Goal: Task Accomplishment & Management: Use online tool/utility

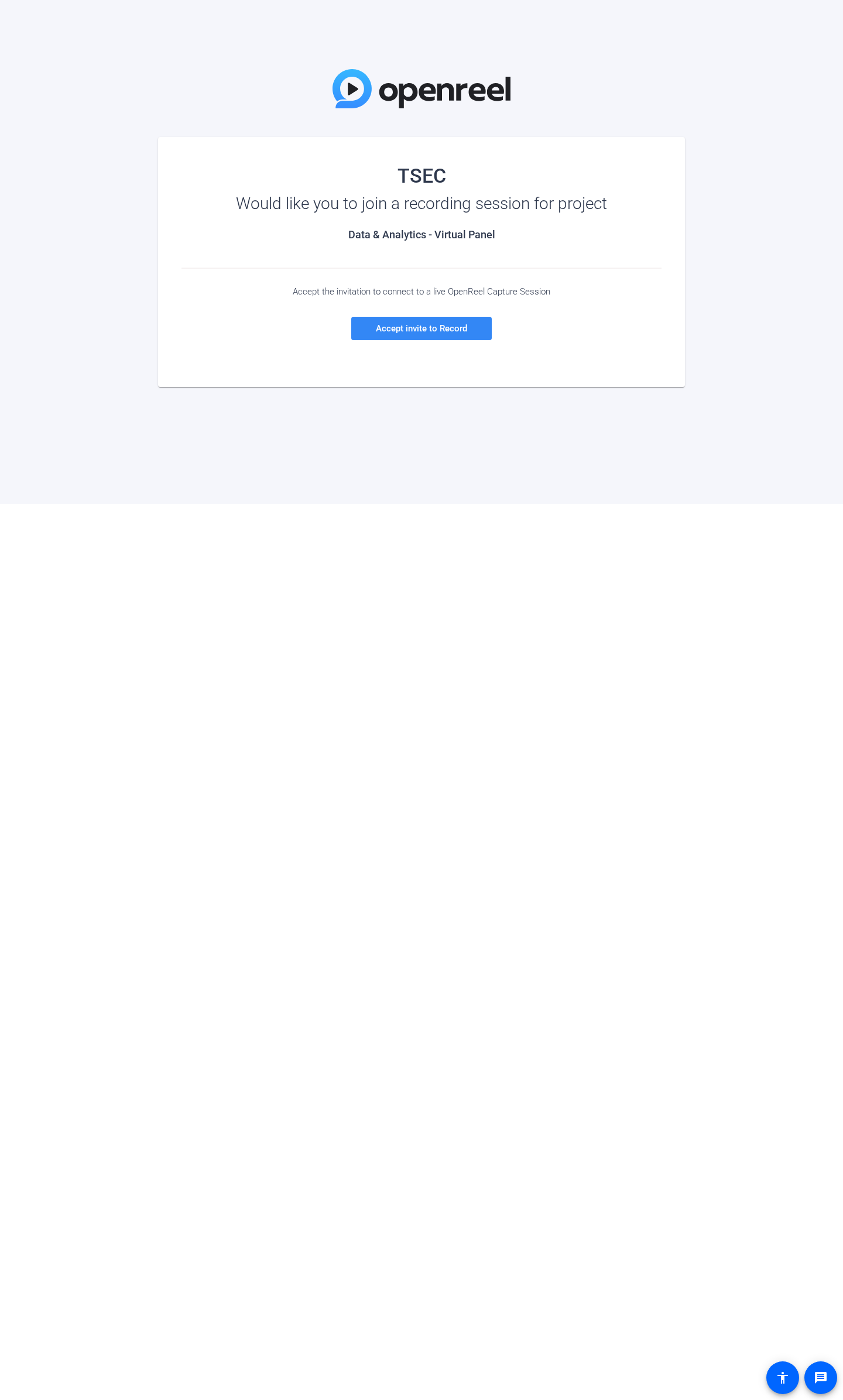
click at [444, 328] on span "Accept invite to Record" at bounding box center [421, 328] width 91 height 11
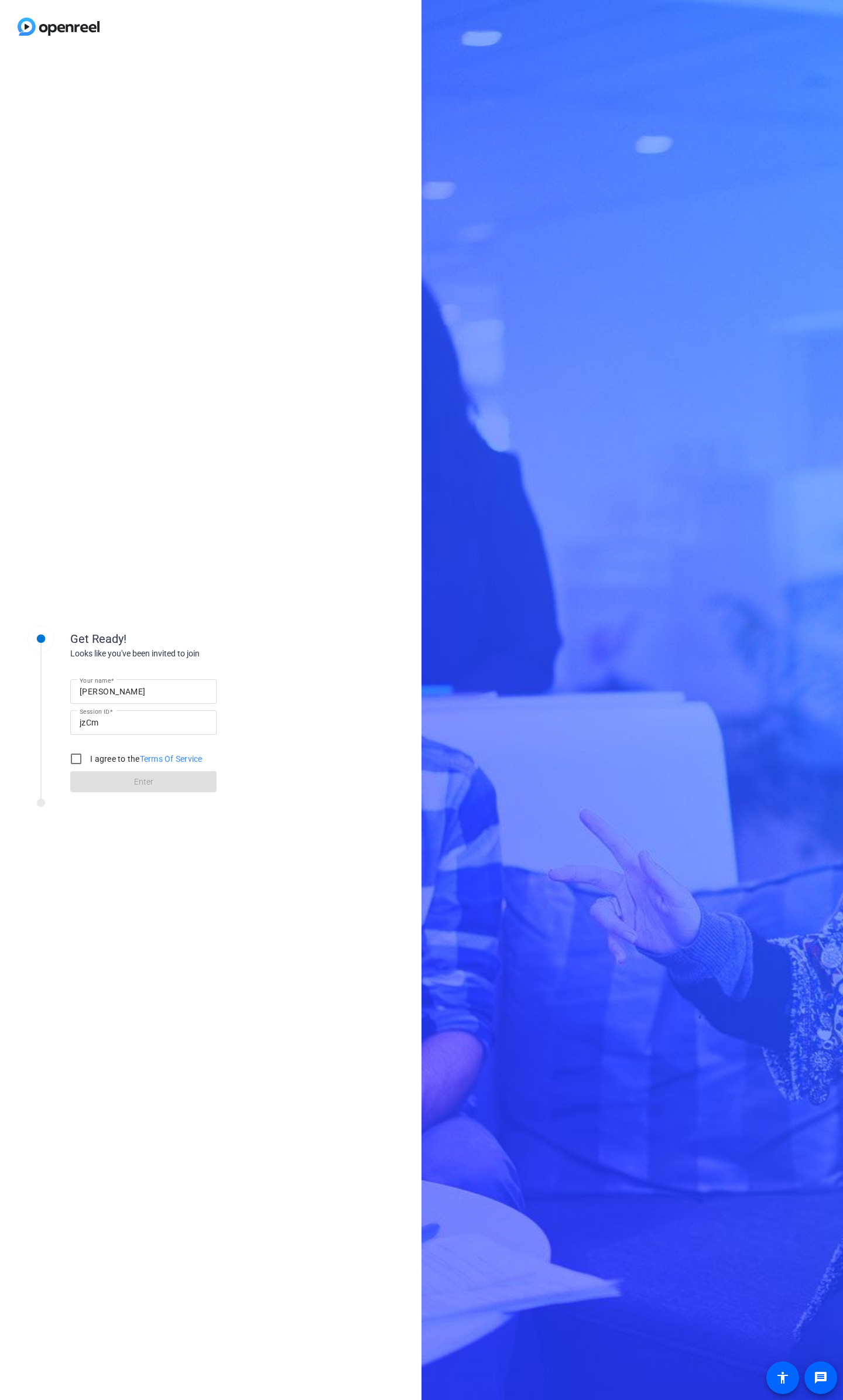
click at [152, 682] on div "[PERSON_NAME]" at bounding box center [143, 691] width 127 height 25
click at [154, 692] on input "Daniel" at bounding box center [143, 691] width 127 height 14
type input "Daniel Schaefer"
click at [77, 763] on input "I agree to the Terms Of Service" at bounding box center [76, 759] width 23 height 23
checkbox input "true"
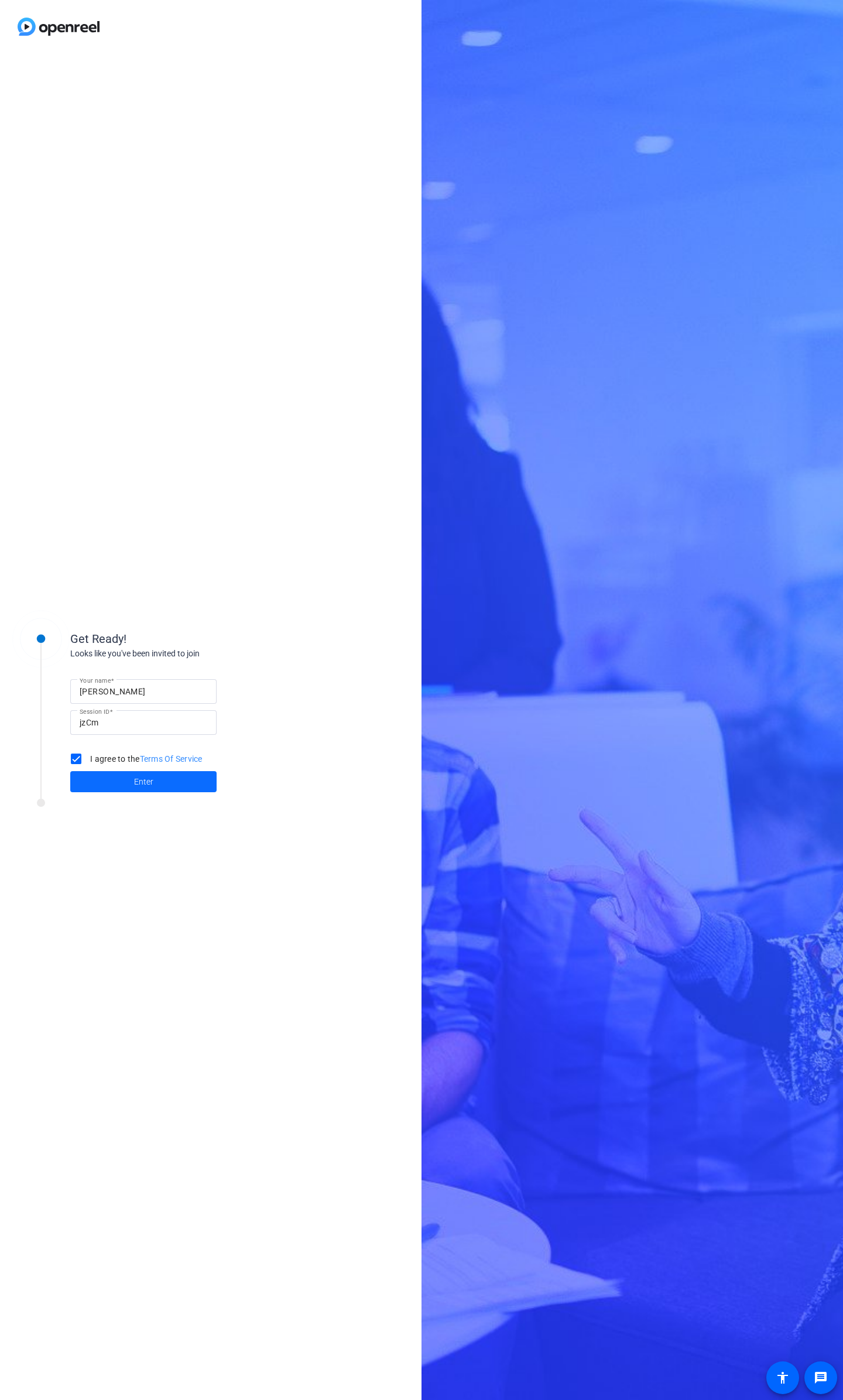
click at [127, 785] on span at bounding box center [143, 781] width 146 height 28
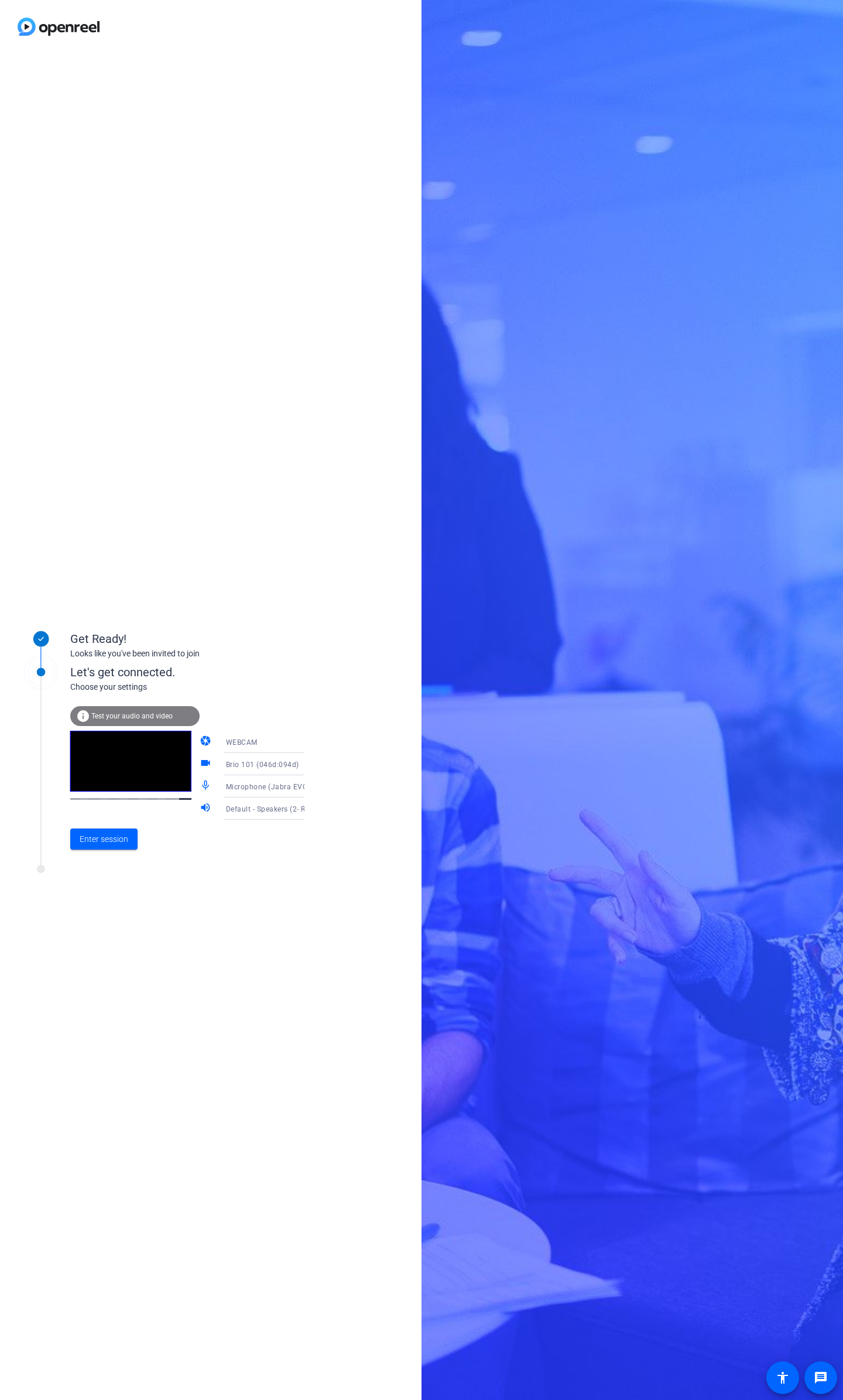
click at [257, 807] on span "Default - Speakers (2- Realtek(R) Audio)" at bounding box center [293, 809] width 134 height 9
click at [269, 964] on span "Speakers (Jabra EVOLVE LINK) (0b0e:0306)" at bounding box center [254, 964] width 91 height 28
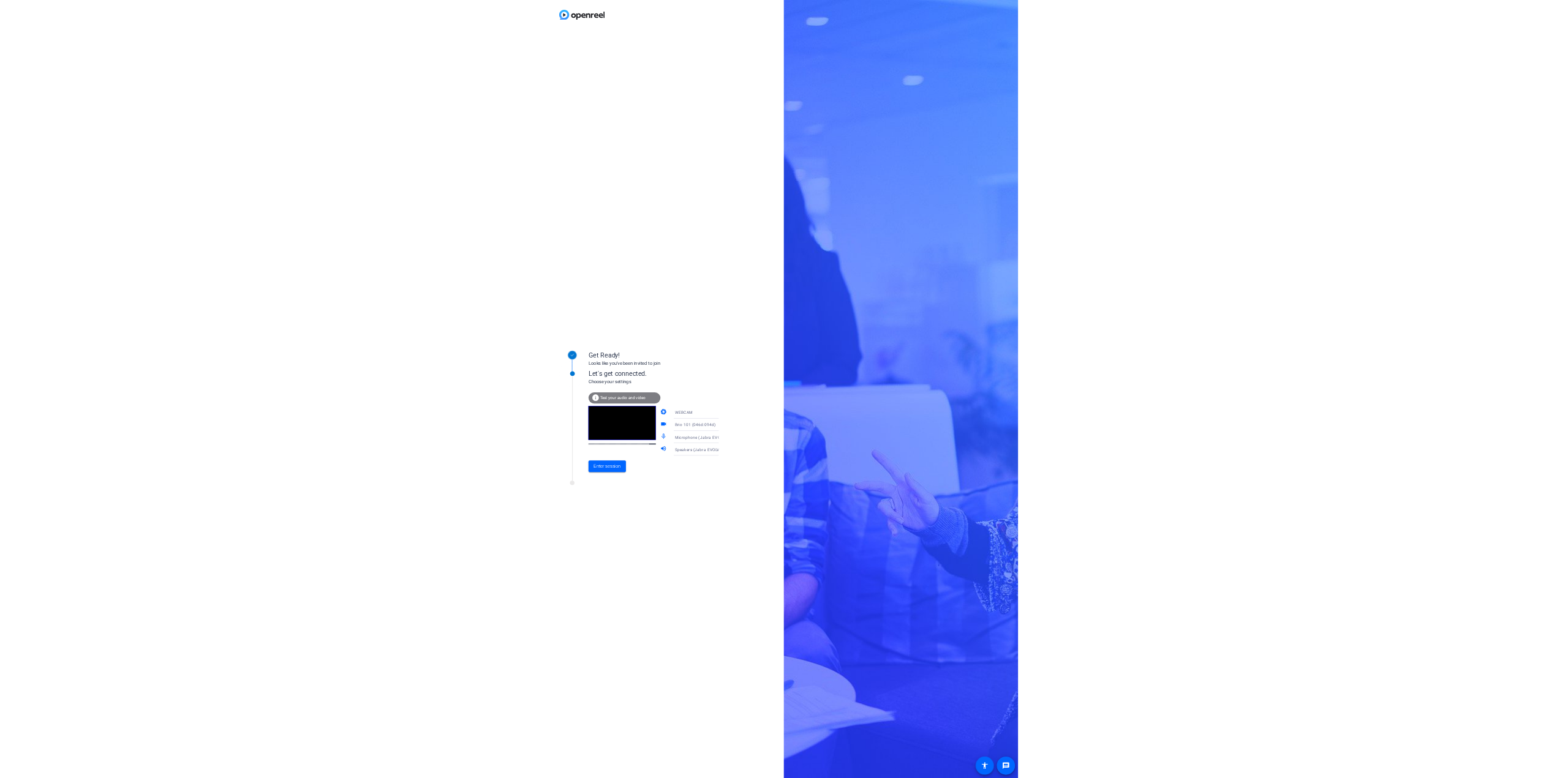
scroll to position [3, 0]
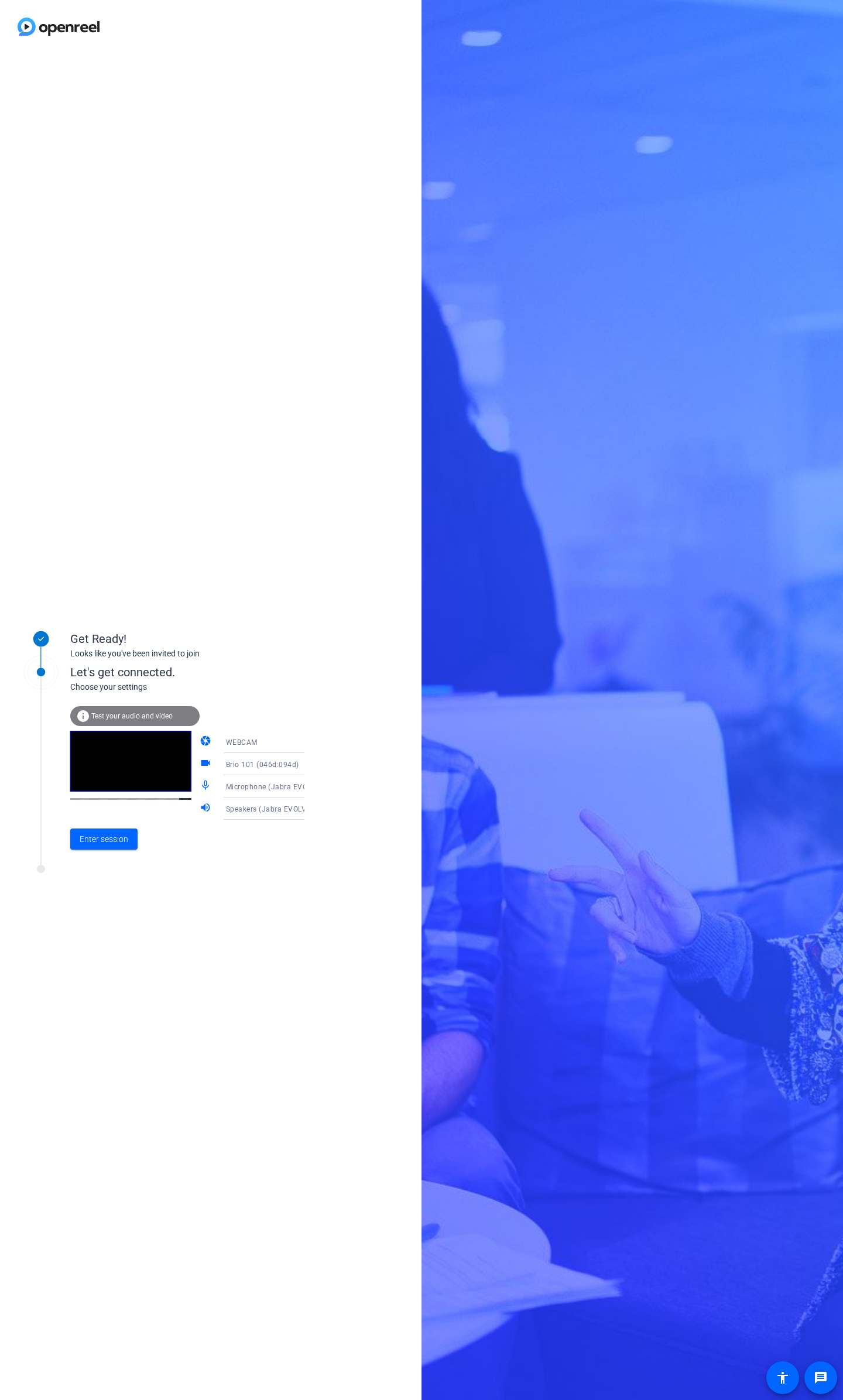
click at [271, 747] on div "WEBCAM" at bounding box center [269, 742] width 88 height 15
click at [295, 701] on div at bounding box center [422, 700] width 843 height 1400
click at [110, 845] on span "Enter session" at bounding box center [103, 839] width 49 height 12
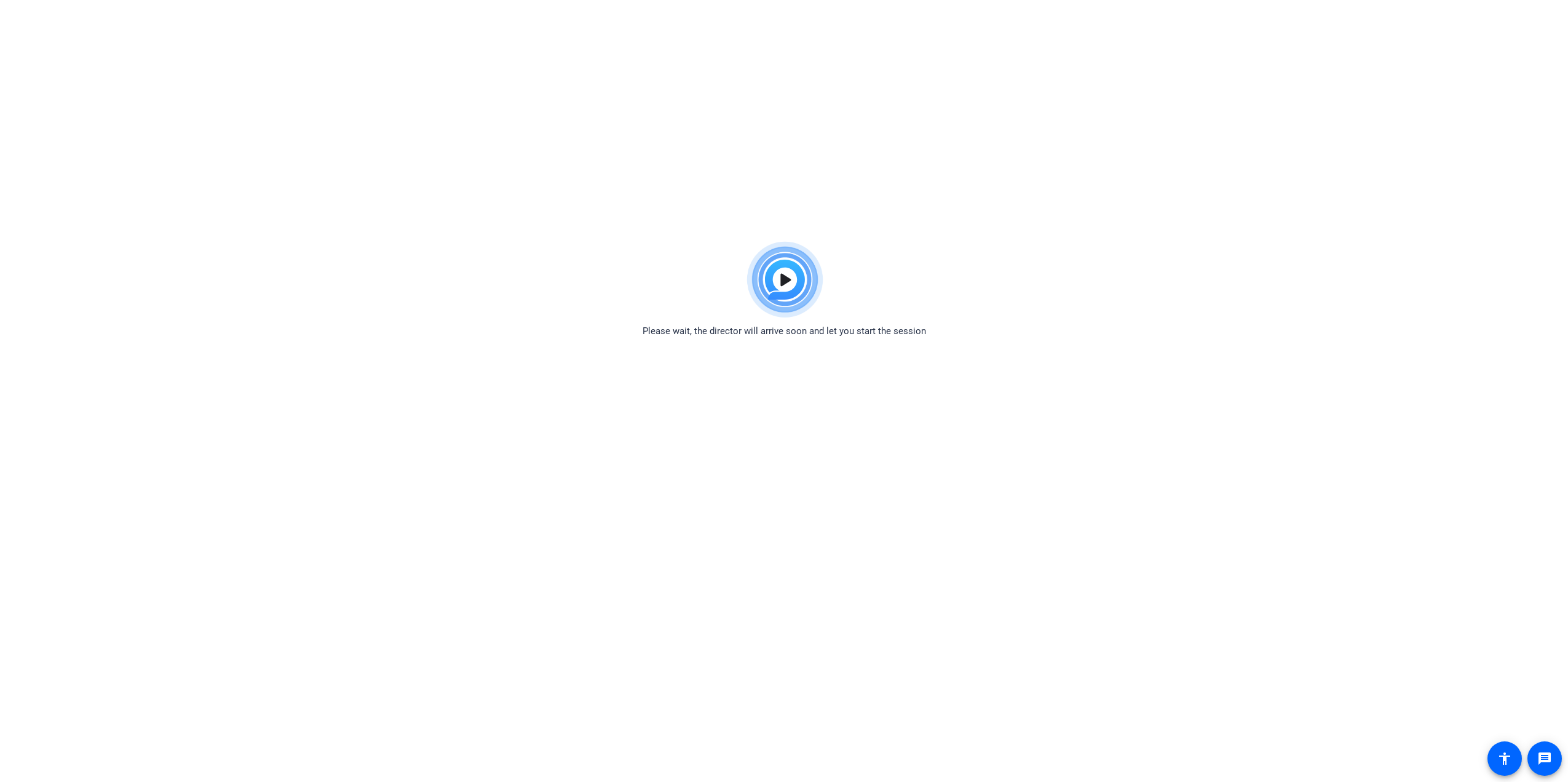
click at [885, 384] on body "Accessibility Screen-Reader Guide, Feedback, and Issue Reporting | New window P…" at bounding box center [784, 626] width 1568 height 782
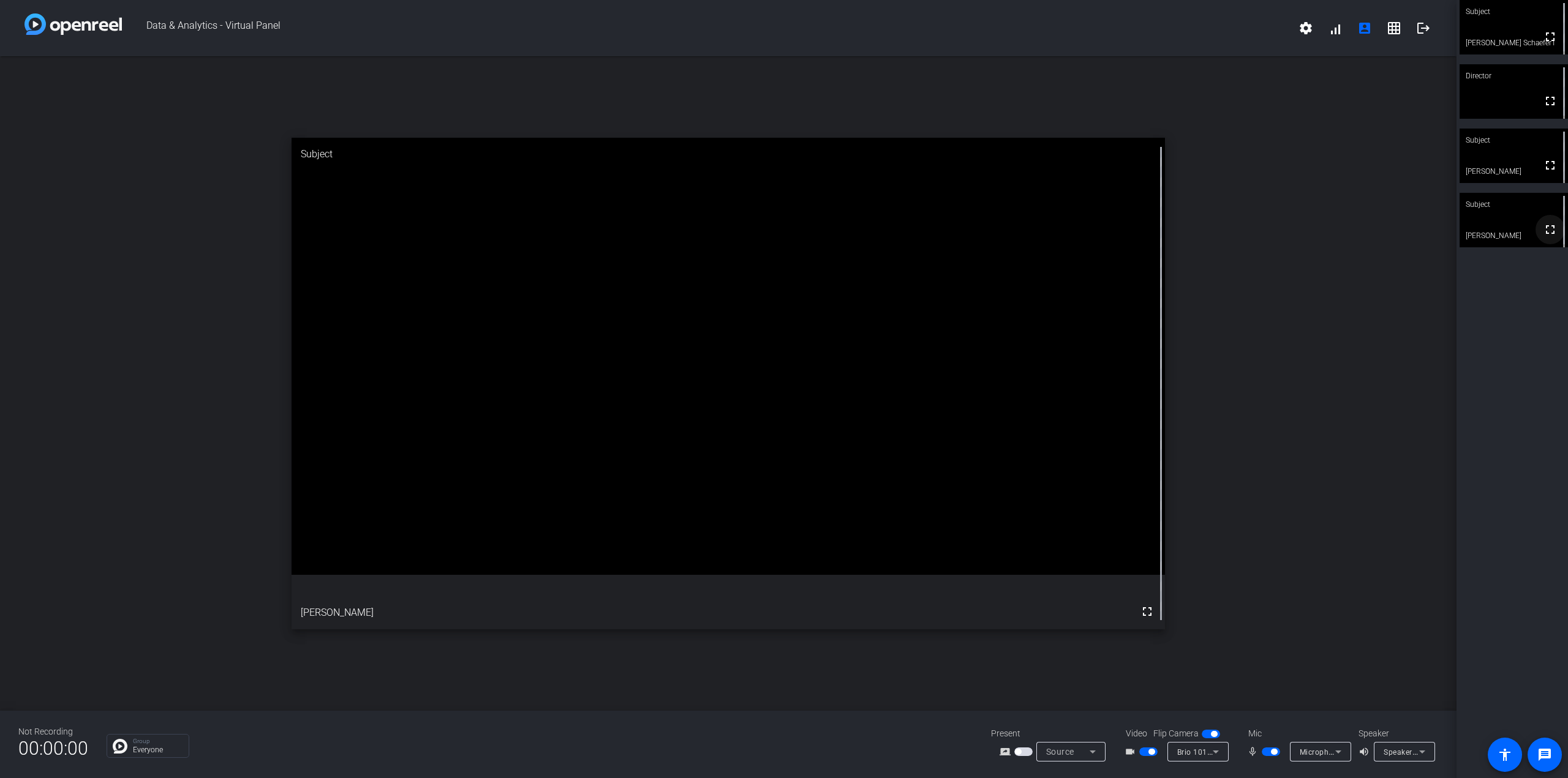
click at [881, 236] on mat-icon "fullscreen" at bounding box center [1550, 230] width 15 height 15
click at [881, 101] on mat-icon "fullscreen" at bounding box center [1550, 101] width 15 height 15
click at [881, 237] on mat-icon "fullscreen" at bounding box center [1550, 230] width 15 height 15
click at [881, 754] on span "button" at bounding box center [1274, 751] width 6 height 6
click at [881, 31] on span at bounding box center [1394, 28] width 30 height 30
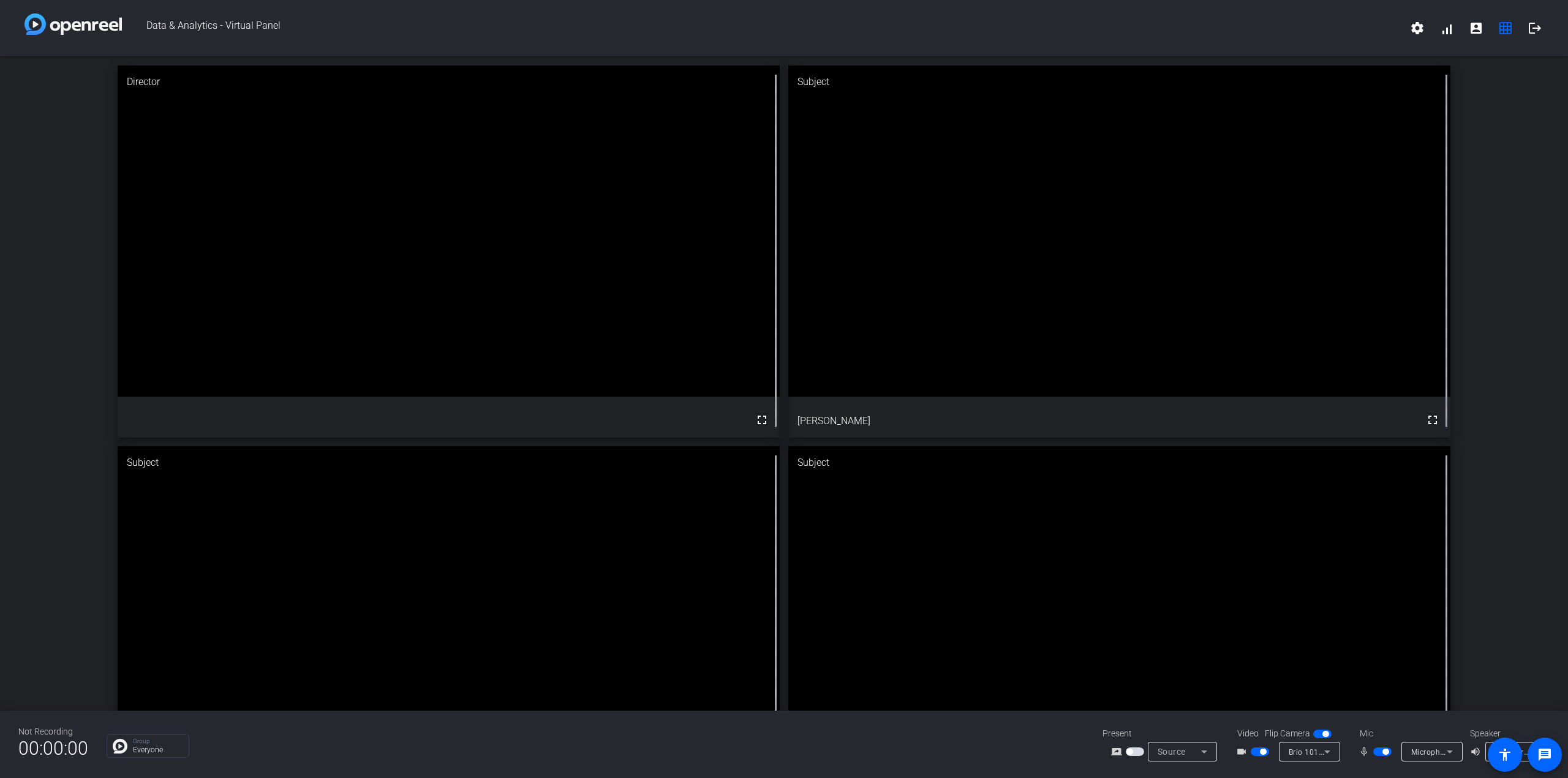
click at [881, 327] on div "Director fullscreen Subject fullscreen Megan Subject fullscreen Michael Doctero…" at bounding box center [784, 441] width 1568 height 771
click at [881, 30] on mat-icon "settings" at bounding box center [1417, 28] width 15 height 15
click at [881, 284] on div at bounding box center [784, 389] width 1568 height 778
click at [881, 28] on span at bounding box center [1505, 28] width 30 height 30
click at [881, 26] on mat-icon "account_box" at bounding box center [1476, 28] width 15 height 15
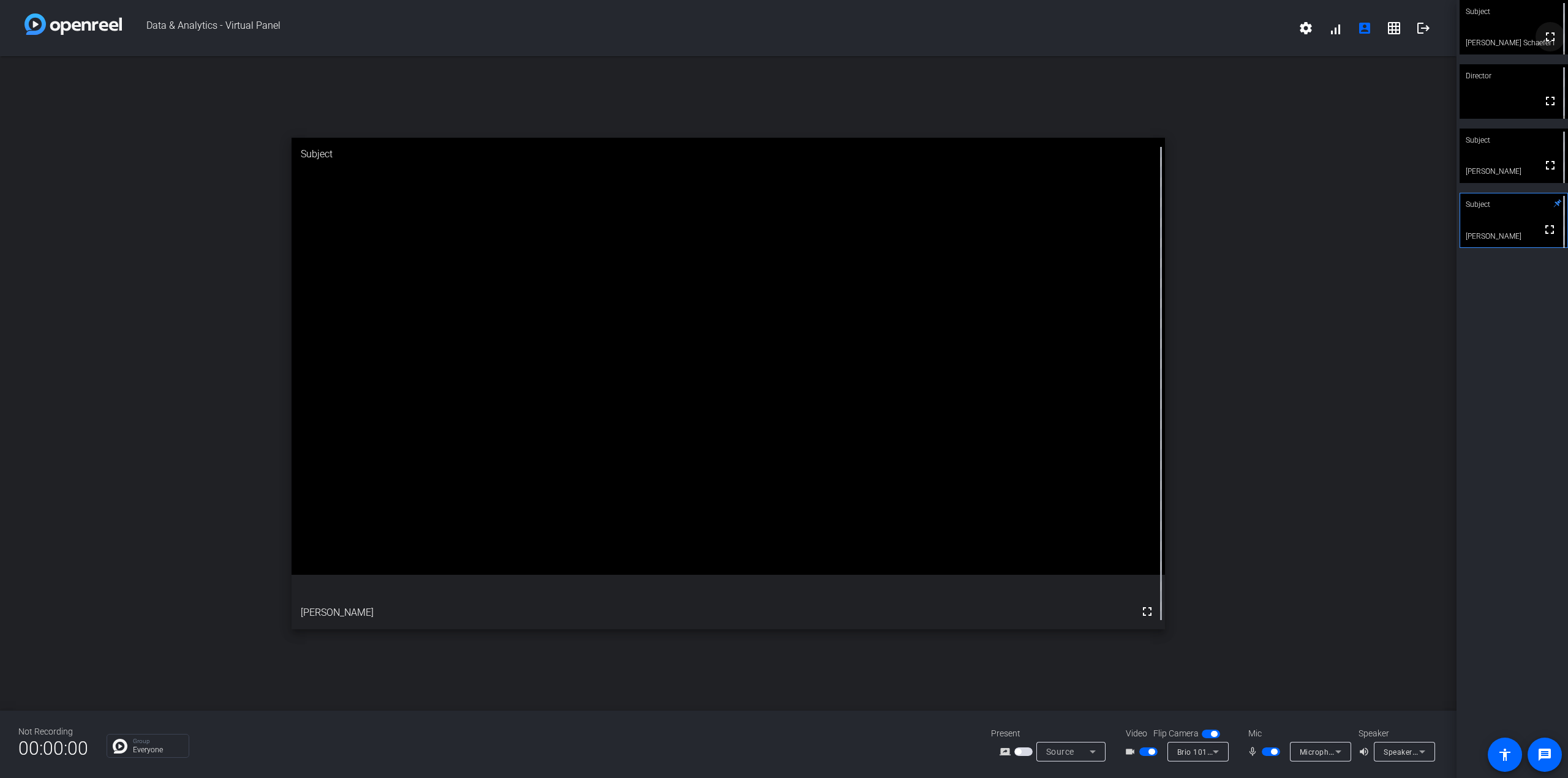
click at [881, 36] on mat-icon "fullscreen" at bounding box center [1550, 37] width 15 height 15
click at [881, 32] on mat-icon "grid_on" at bounding box center [1394, 28] width 15 height 15
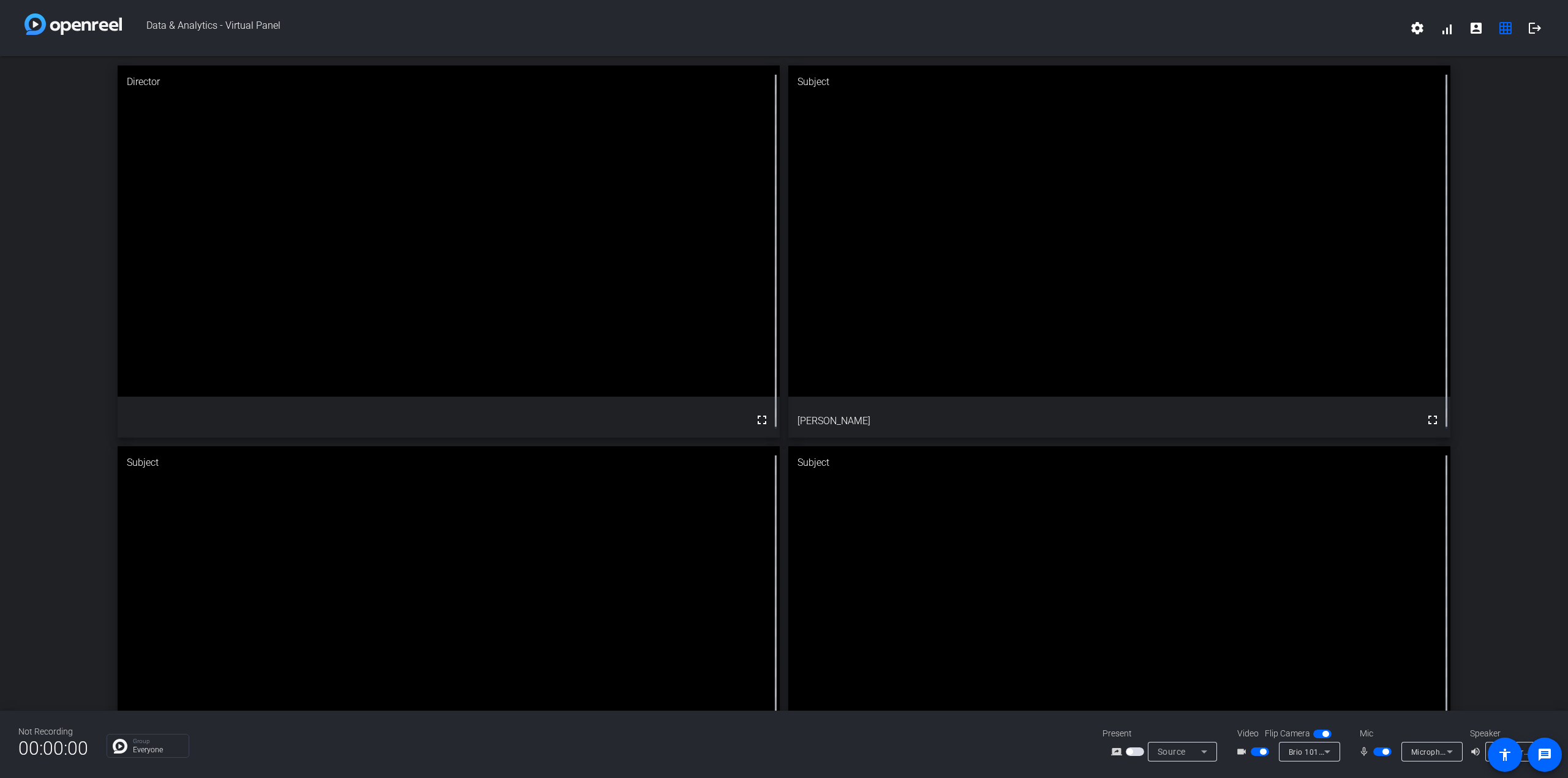
click at [881, 752] on span "button" at bounding box center [1382, 752] width 18 height 9
drag, startPoint x: 884, startPoint y: 707, endPoint x: 902, endPoint y: 619, distance: 89.8
drag, startPoint x: 887, startPoint y: 594, endPoint x: 902, endPoint y: 240, distance: 354.3
drag, startPoint x: 974, startPoint y: 554, endPoint x: 514, endPoint y: 275, distance: 538.0
drag, startPoint x: 553, startPoint y: 601, endPoint x: 704, endPoint y: 579, distance: 152.6
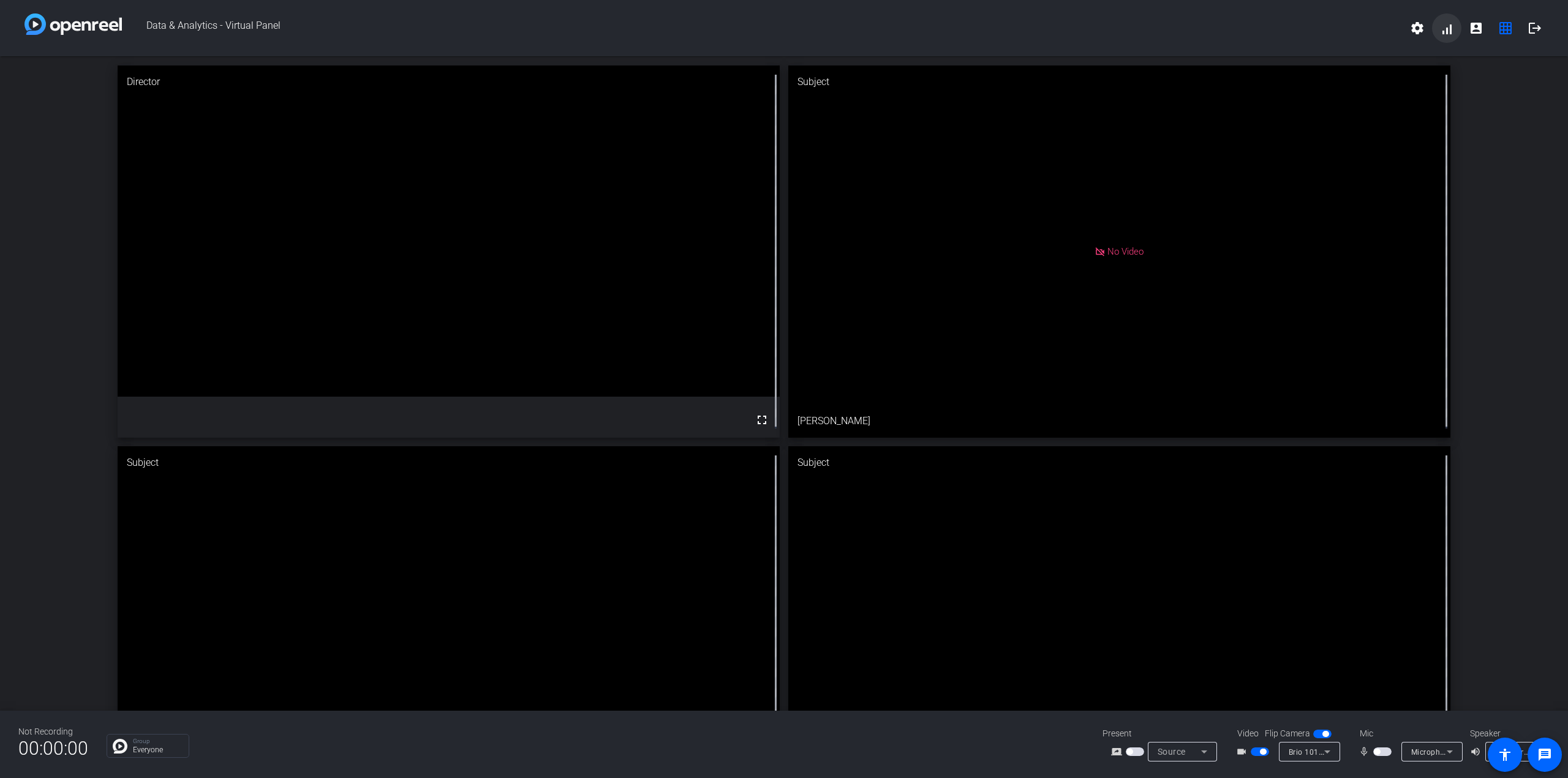
click at [881, 30] on span at bounding box center [1447, 28] width 30 height 30
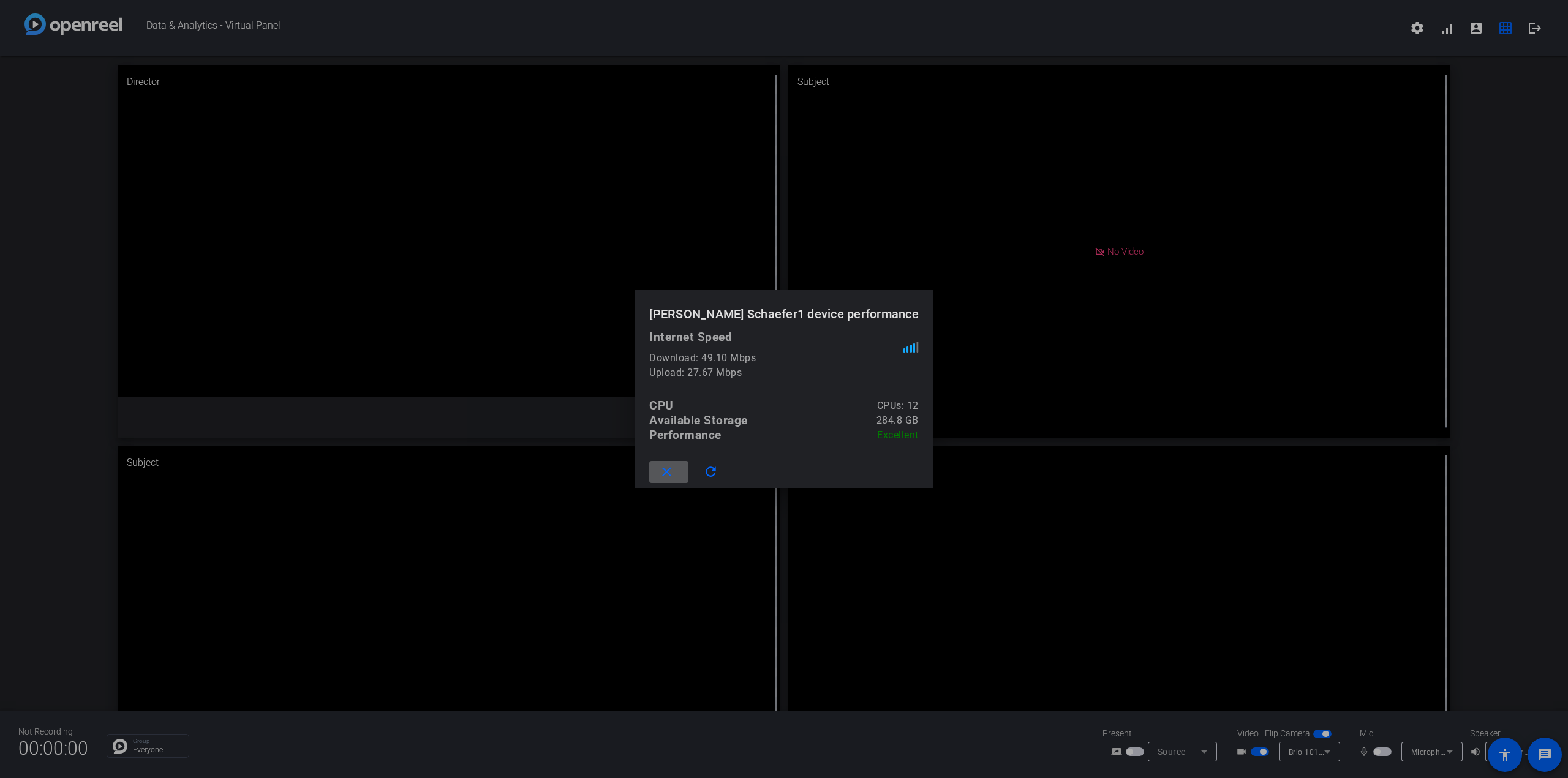
click at [674, 469] on mat-icon "close" at bounding box center [666, 472] width 15 height 15
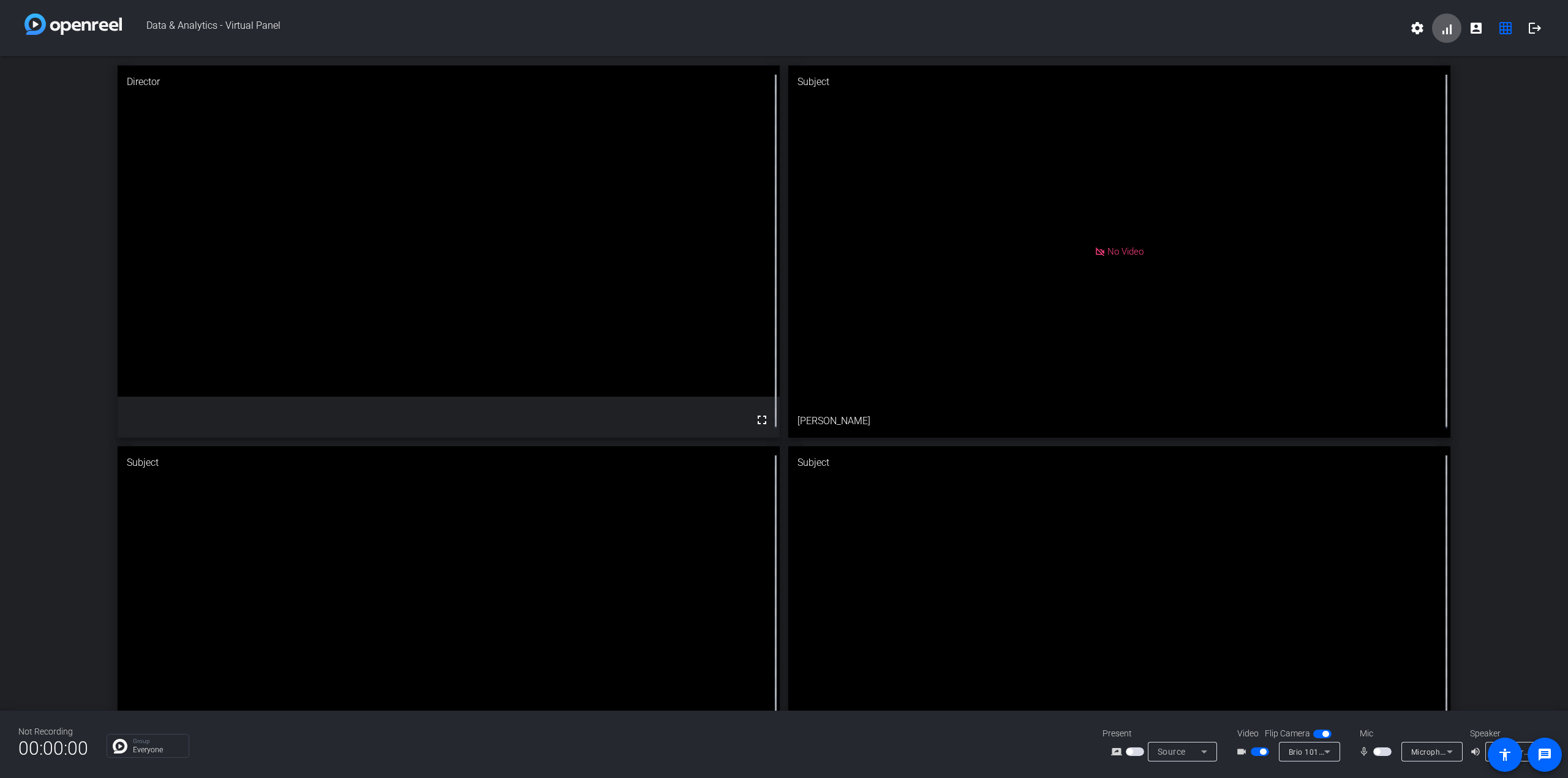
click at [881, 747] on mat-slide-toggle at bounding box center [1384, 751] width 21 height 13
click at [881, 750] on span "button" at bounding box center [1382, 752] width 18 height 9
click at [881, 607] on div "Director fullscreen Subject No Video Megan Subject fullscreen Michael Docteroff…" at bounding box center [784, 441] width 1568 height 771
click at [881, 26] on mat-icon "account_box" at bounding box center [1476, 28] width 15 height 15
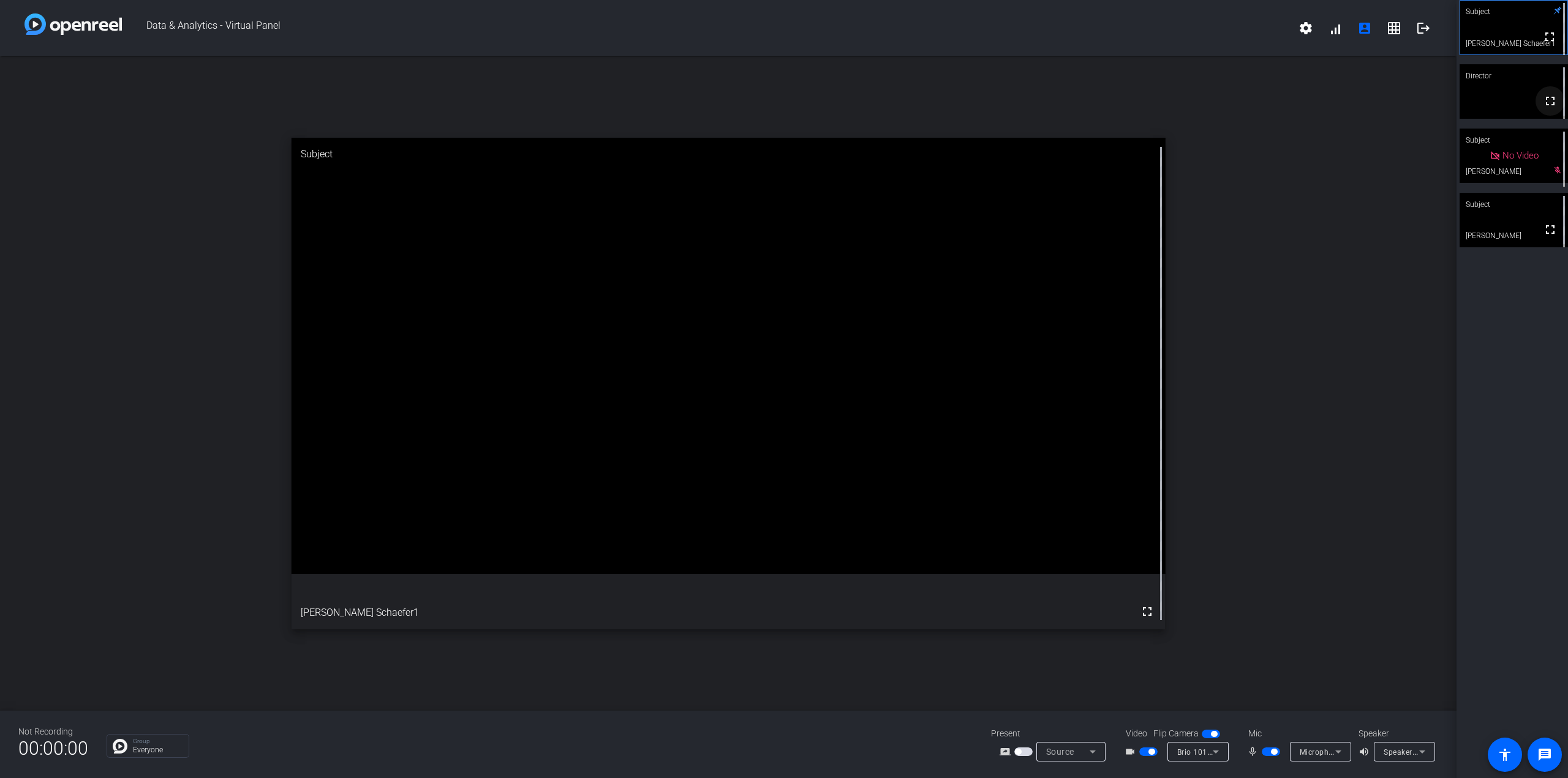
click at [881, 100] on mat-icon "fullscreen" at bounding box center [1550, 101] width 15 height 15
click at [881, 227] on mat-icon "fullscreen" at bounding box center [1550, 230] width 15 height 15
click at [881, 107] on mat-icon "fullscreen" at bounding box center [1550, 101] width 15 height 15
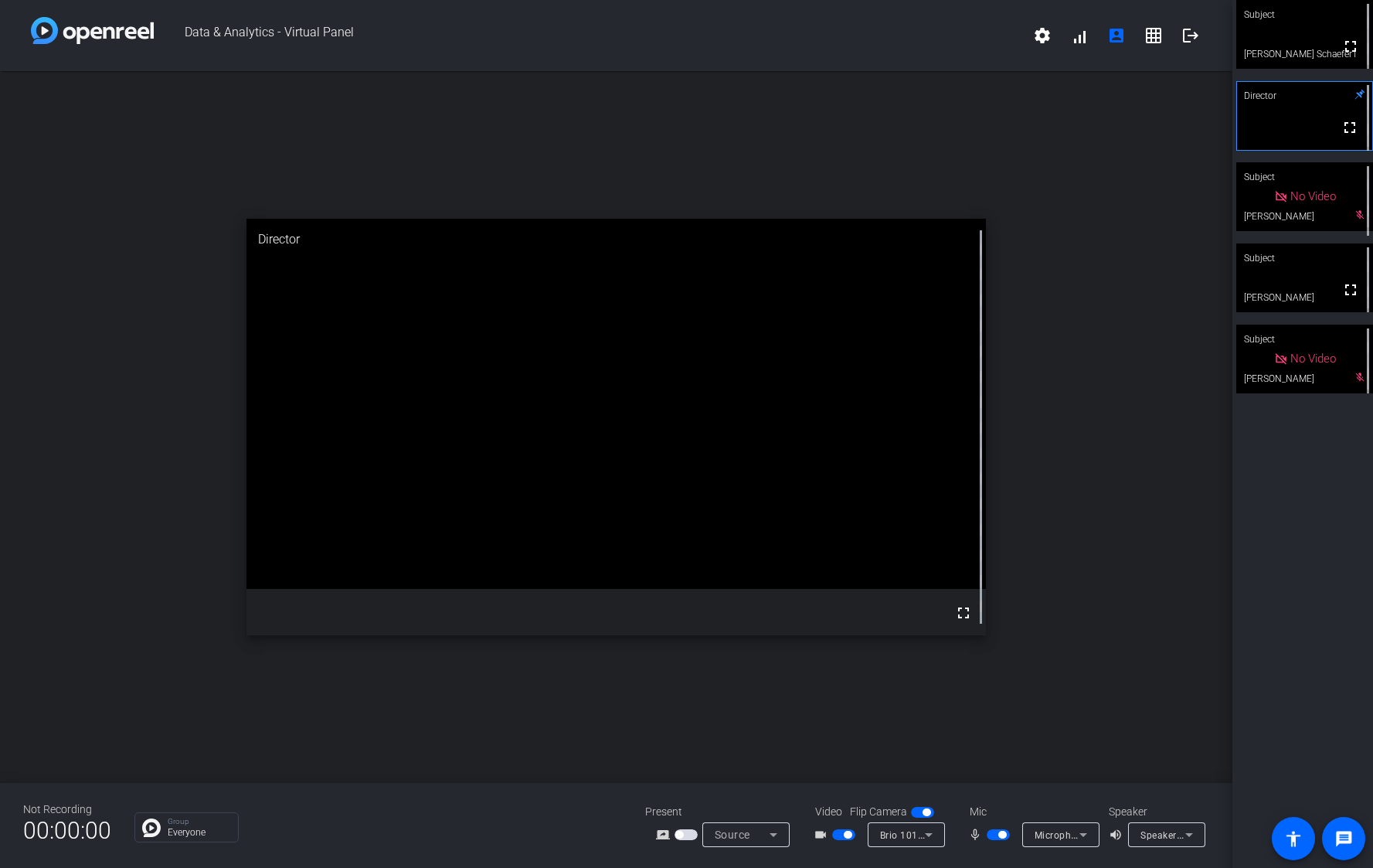
click at [945, 122] on div "open_in_new Director fullscreen" at bounding box center [616, 427] width 1232 height 711
click at [998, 836] on span "button" at bounding box center [1001, 834] width 7 height 7
click at [880, 104] on div "open_in_new Director fullscreen" at bounding box center [616, 427] width 1232 height 711
click at [996, 836] on span "button" at bounding box center [998, 834] width 23 height 11
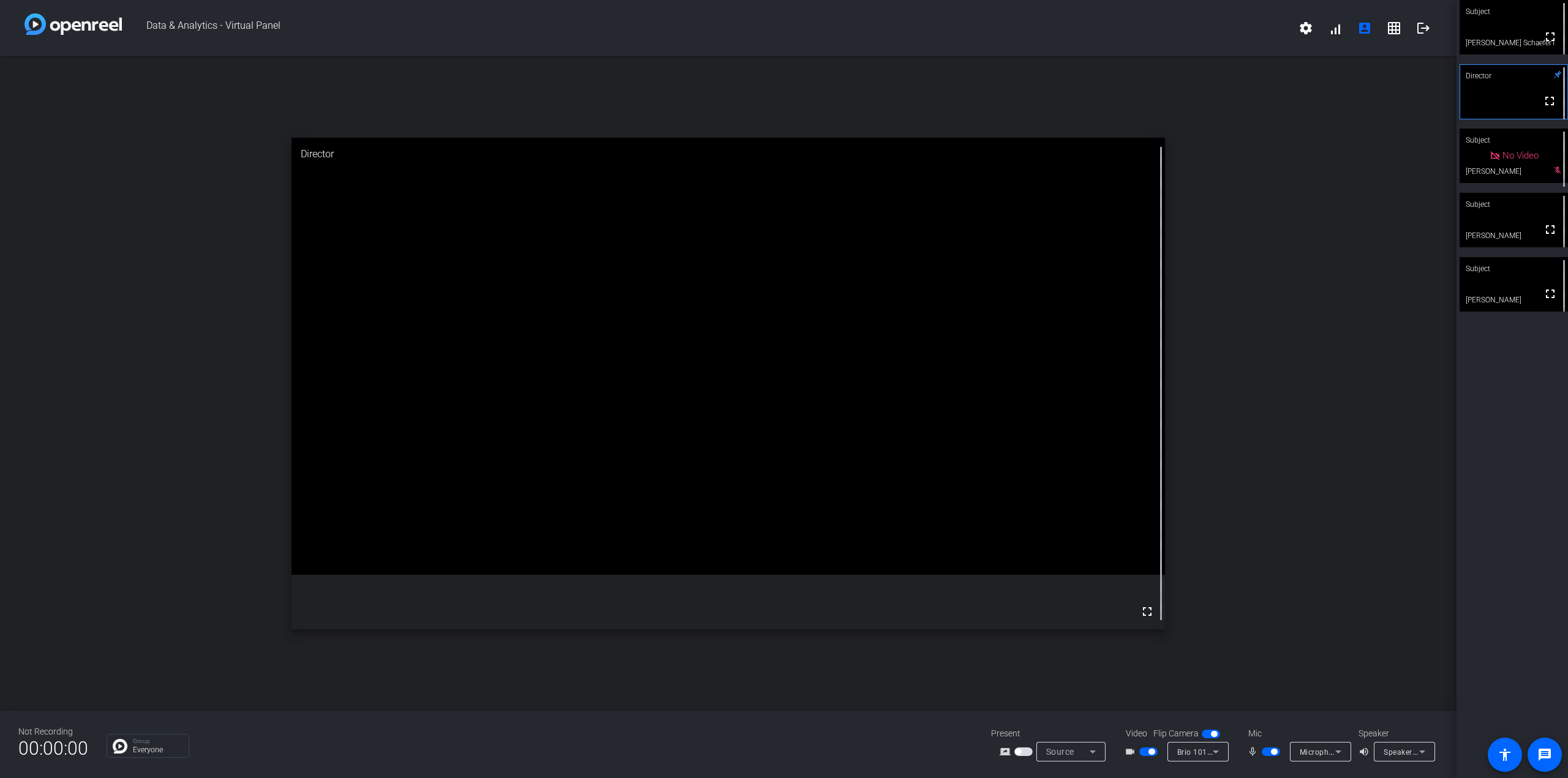
click at [881, 527] on div "open_in_new Director fullscreen" at bounding box center [728, 383] width 1456 height 655
click at [881, 750] on span "button" at bounding box center [1274, 751] width 6 height 6
click at [881, 750] on div at bounding box center [1272, 752] width 21 height 9
click at [881, 655] on div "open_in_new Director fullscreen" at bounding box center [728, 383] width 1456 height 655
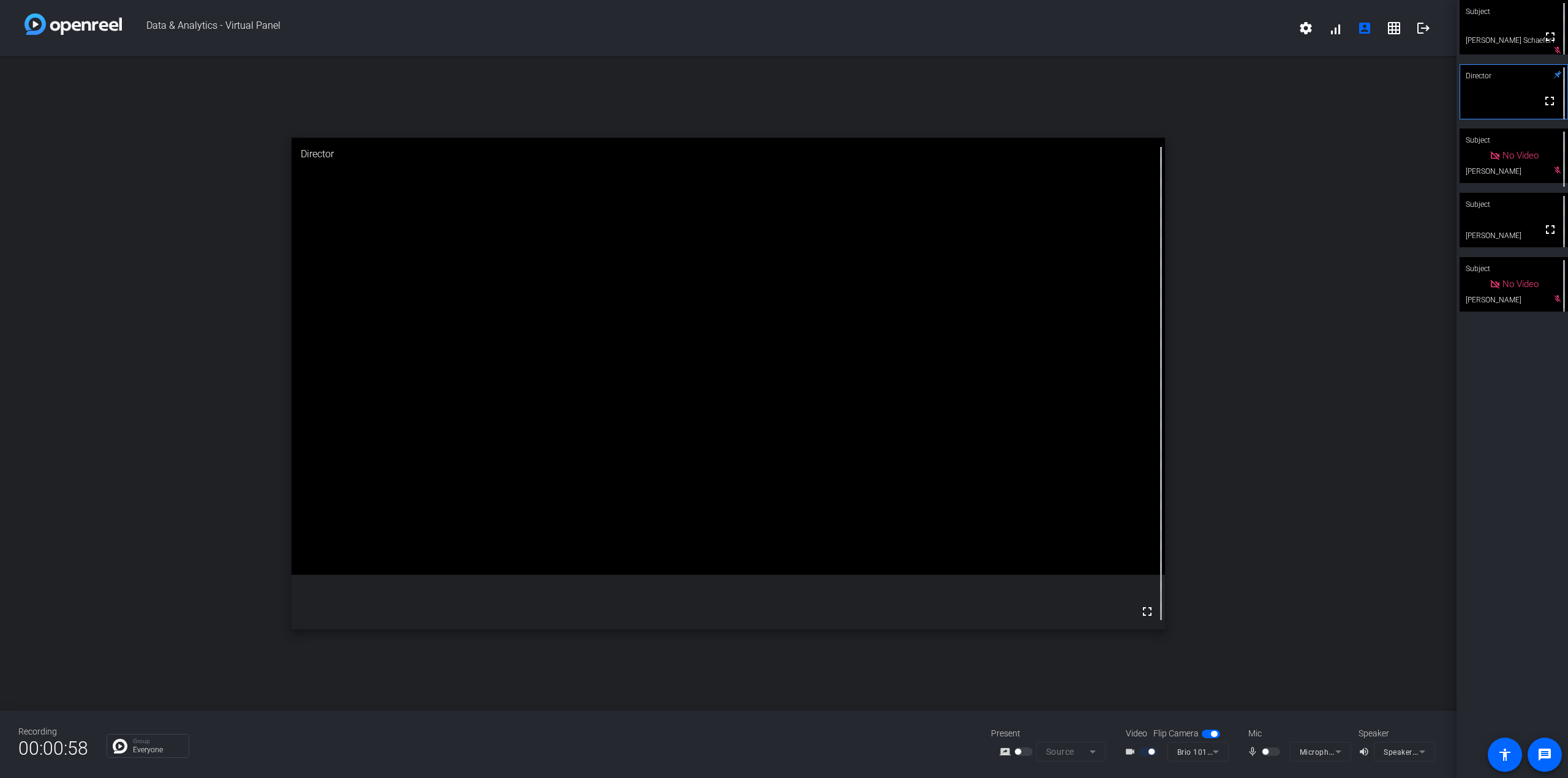
click at [804, 574] on video at bounding box center [729, 356] width 874 height 436
click at [881, 568] on div "open_in_new Director fullscreen" at bounding box center [728, 383] width 1456 height 655
click at [881, 484] on div "open_in_new Director fullscreen" at bounding box center [728, 383] width 1456 height 655
click at [881, 519] on div "open_in_new Director fullscreen" at bounding box center [728, 383] width 1456 height 655
click at [881, 748] on div "videocam_outline Brio 101 (046d:094d)" at bounding box center [1175, 752] width 123 height 20
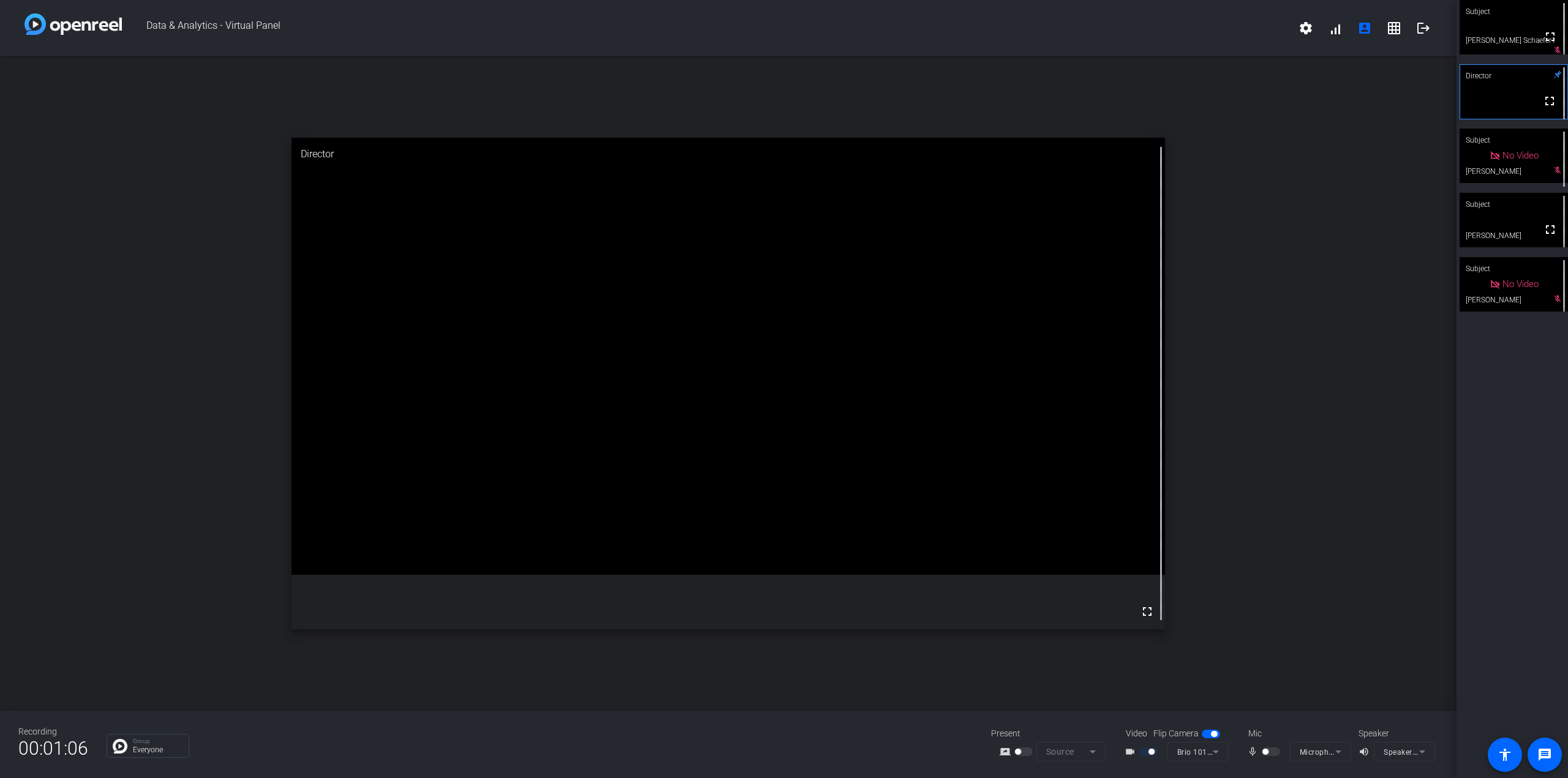
click at [881, 688] on div "open_in_new Director fullscreen" at bounding box center [728, 383] width 1456 height 655
drag, startPoint x: 1210, startPoint y: 701, endPoint x: 1252, endPoint y: 727, distance: 49.4
click at [881, 702] on div "open_in_new Director fullscreen" at bounding box center [728, 383] width 1456 height 655
drag, startPoint x: 1255, startPoint y: 753, endPoint x: 1261, endPoint y: 750, distance: 6.7
click at [881, 752] on mat-icon "mic_none" at bounding box center [1254, 752] width 15 height 15
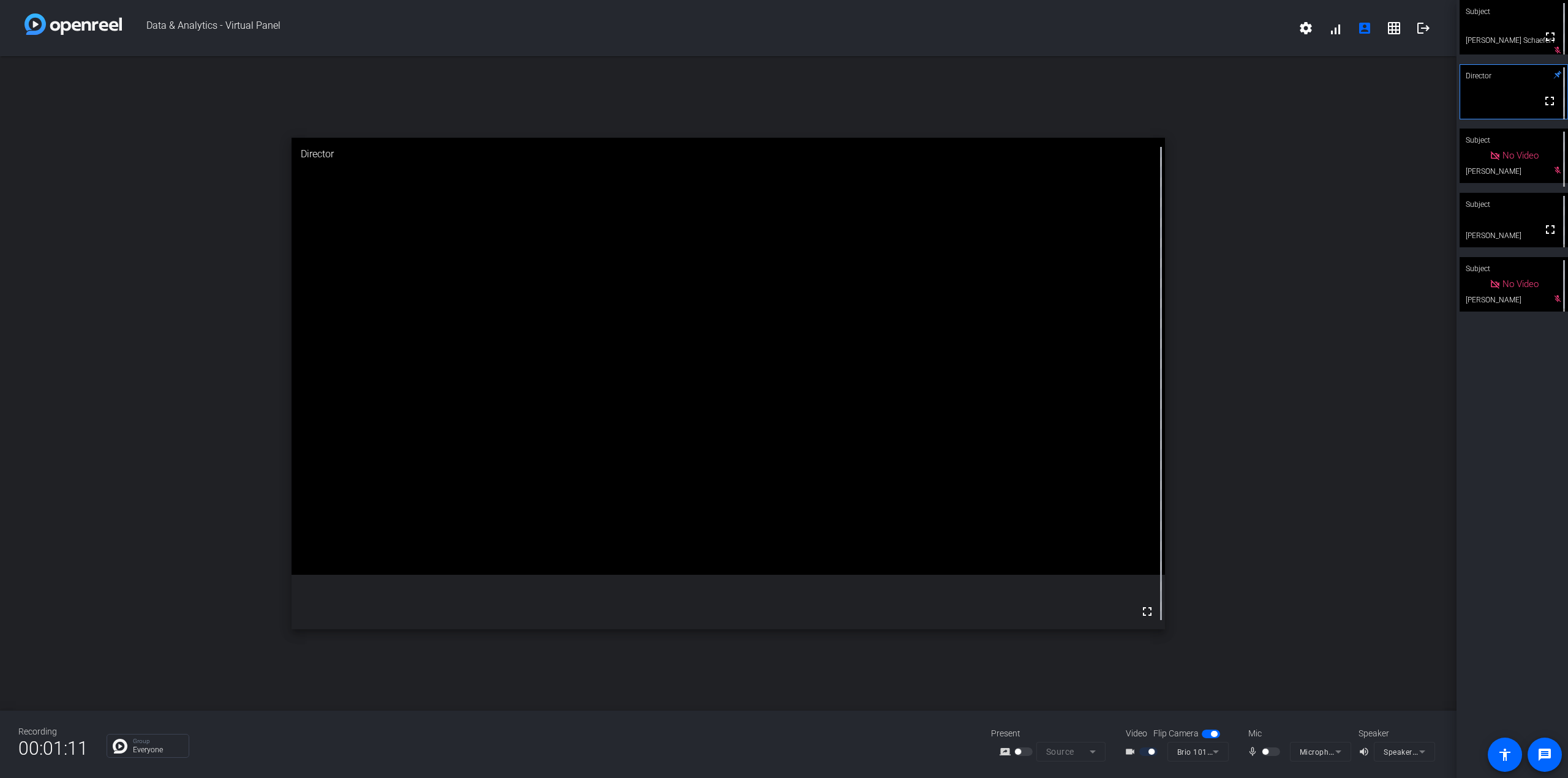
click at [881, 608] on div "open_in_new Director fullscreen" at bounding box center [728, 383] width 1456 height 655
click at [881, 669] on div "open_in_new Director fullscreen" at bounding box center [728, 383] width 1456 height 655
click at [881, 661] on div "open_in_new Director fullscreen" at bounding box center [728, 383] width 1456 height 655
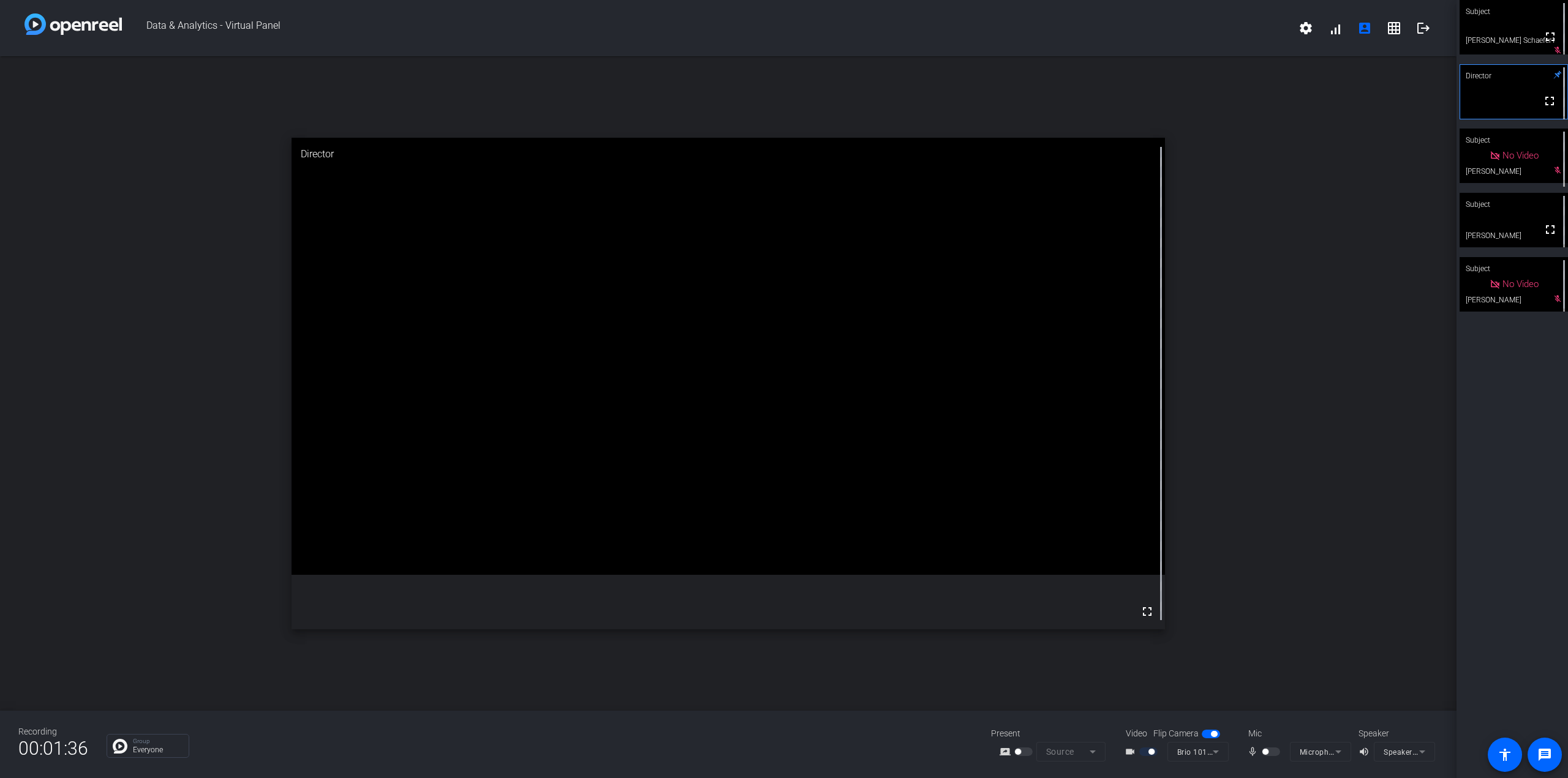
click at [881, 465] on div "open_in_new Director fullscreen" at bounding box center [728, 383] width 1456 height 655
click at [881, 502] on div "open_in_new Director fullscreen" at bounding box center [728, 383] width 1456 height 655
click at [881, 752] on mat-icon "mic_none" at bounding box center [1254, 752] width 15 height 15
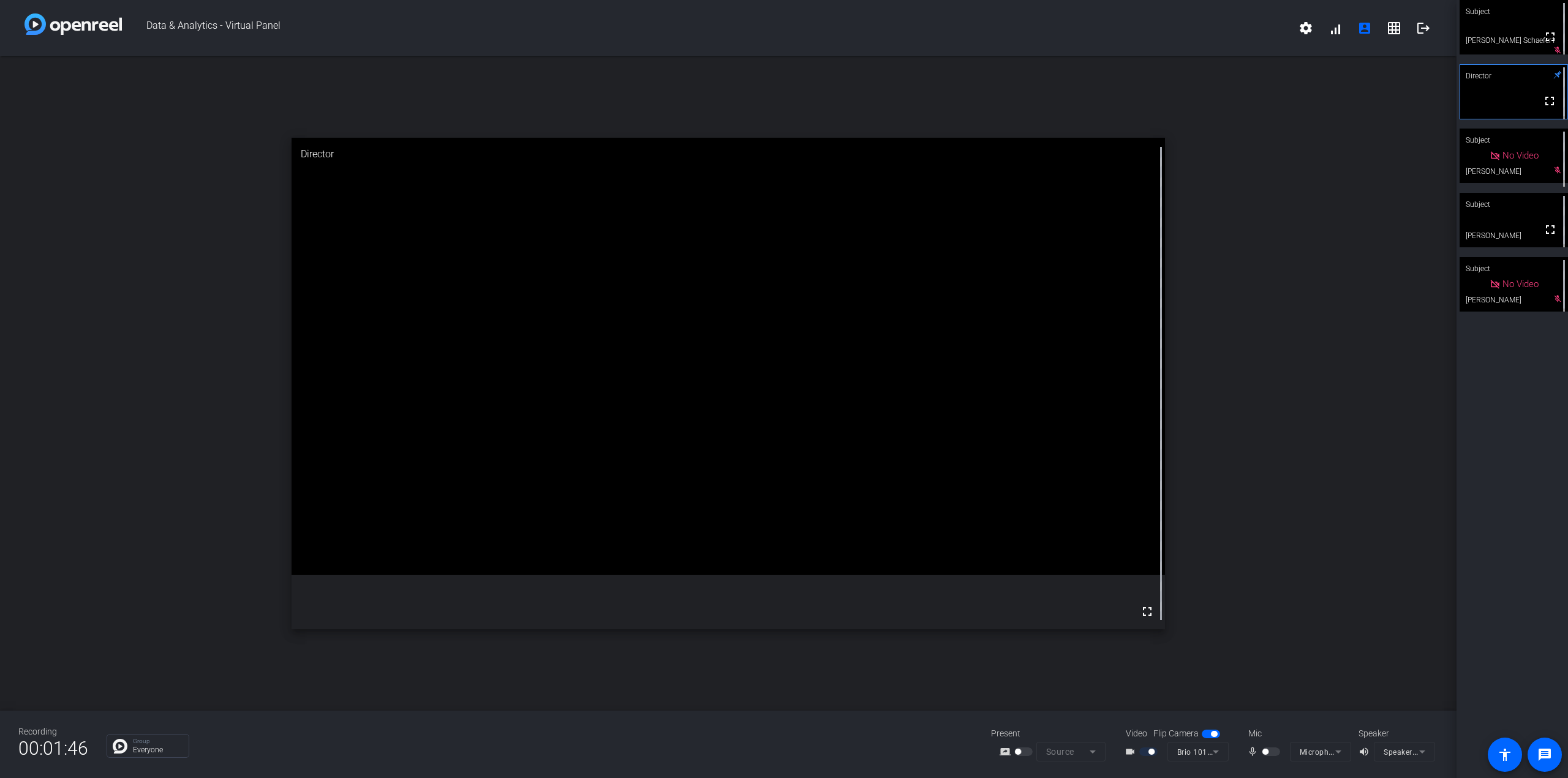
click at [881, 752] on mat-icon "mic_none" at bounding box center [1254, 752] width 15 height 15
click at [881, 750] on mat-icon "message" at bounding box center [1544, 755] width 15 height 15
click at [881, 148] on div "open_in_new Director fullscreen" at bounding box center [728, 383] width 1456 height 655
click at [881, 161] on div "open_in_new Director fullscreen" at bounding box center [728, 383] width 1456 height 655
click at [881, 172] on div "open_in_new Director fullscreen" at bounding box center [728, 383] width 1456 height 655
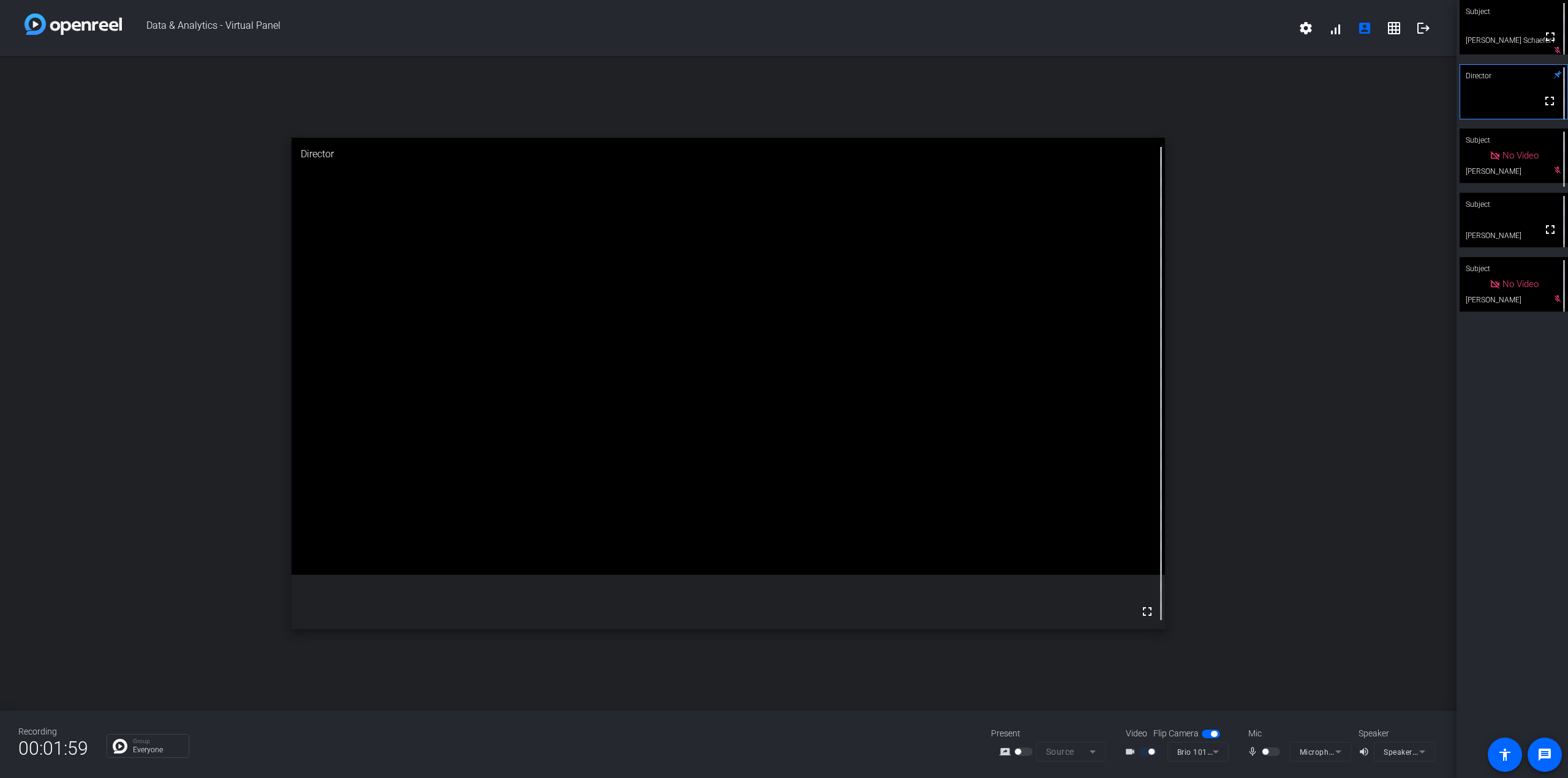
click at [881, 210] on div "open_in_new Director fullscreen" at bounding box center [728, 383] width 1456 height 655
click at [881, 217] on div "open_in_new Director fullscreen" at bounding box center [728, 383] width 1456 height 655
click at [881, 292] on div "open_in_new Director fullscreen" at bounding box center [728, 383] width 1456 height 655
click at [881, 293] on div "open_in_new Director fullscreen" at bounding box center [728, 383] width 1456 height 655
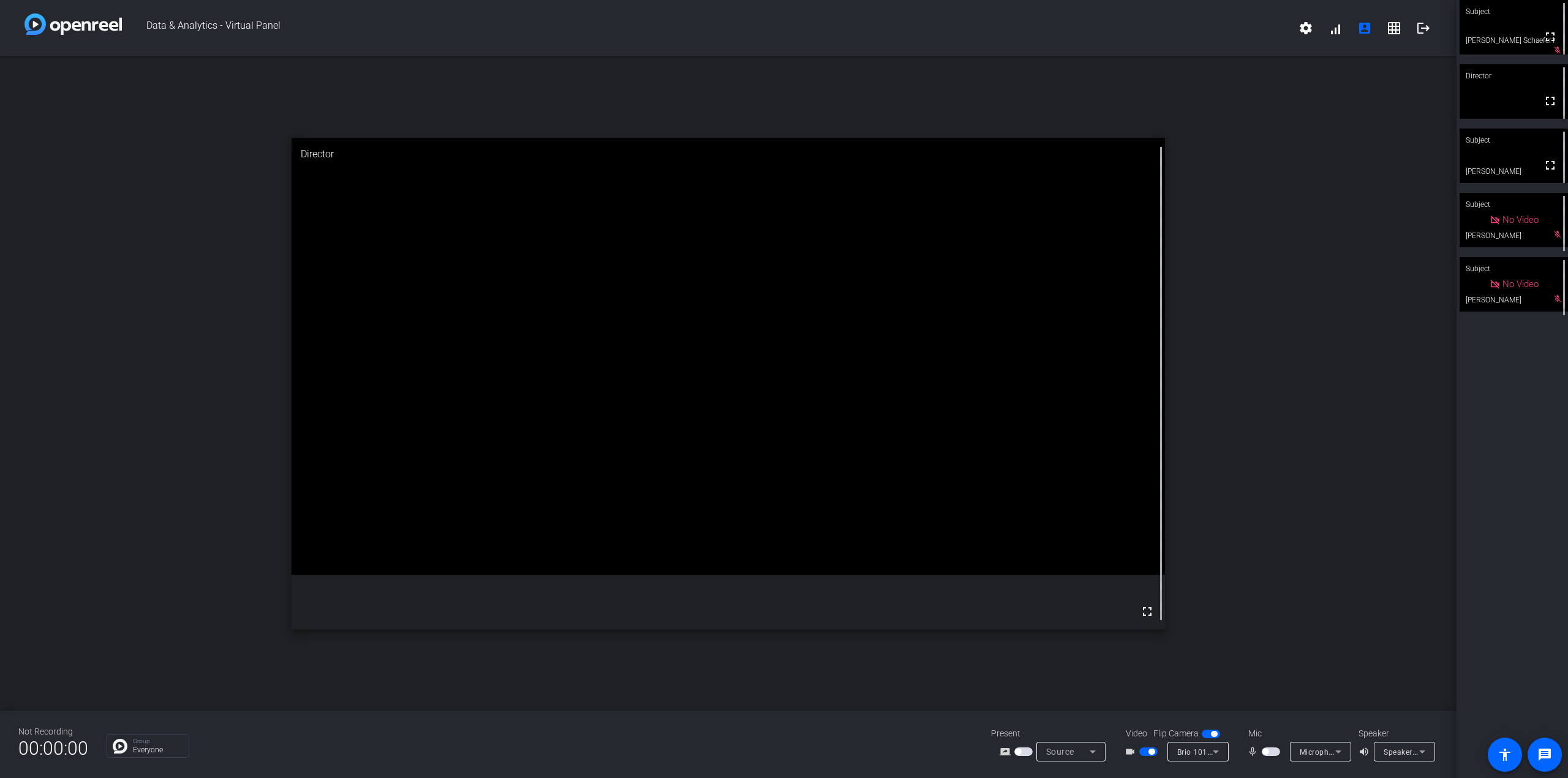
click at [1267, 747] on mat-slide-toggle at bounding box center [1272, 751] width 21 height 13
click at [1272, 750] on span "button" at bounding box center [1271, 752] width 18 height 9
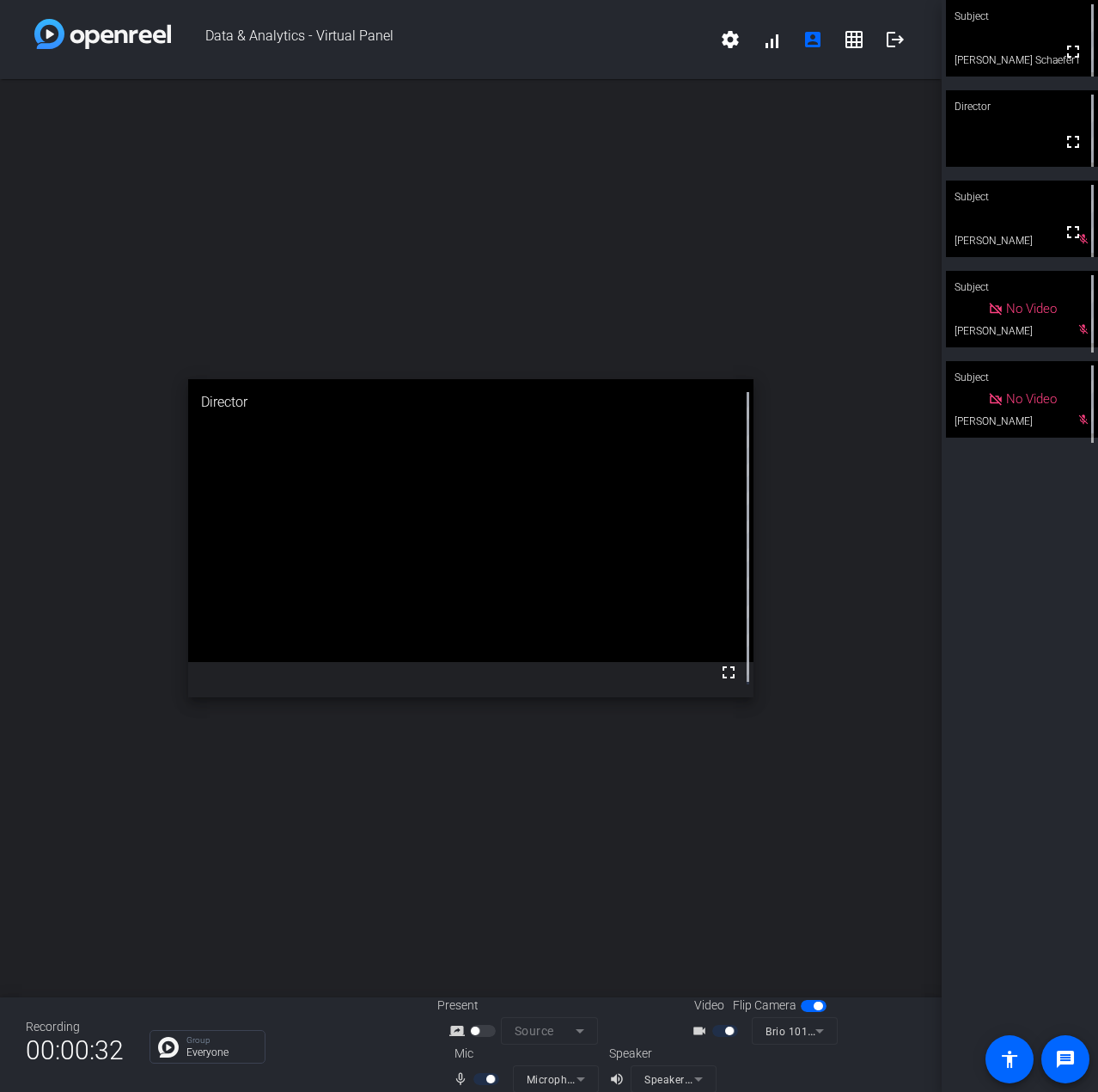
drag, startPoint x: 969, startPoint y: 658, endPoint x: 1053, endPoint y: 647, distance: 84.7
click at [969, 658] on div "Subject fullscreen [PERSON_NAME] Schaefer1 Director fullscreen Subject fullscre…" at bounding box center [1020, 546] width 157 height 1092
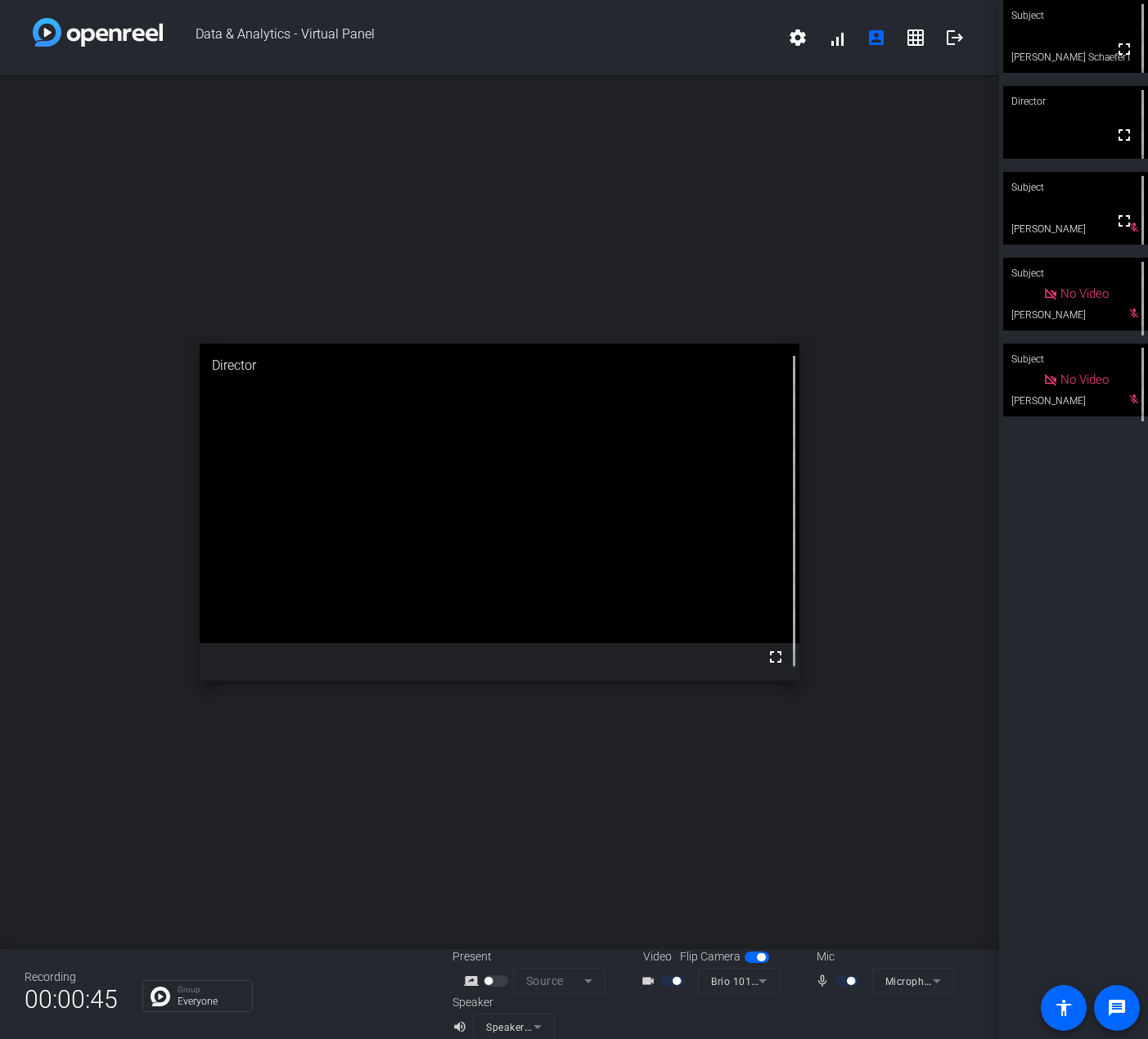
click at [962, 752] on div "open_in_new Director fullscreen" at bounding box center [499, 512] width 1000 height 874
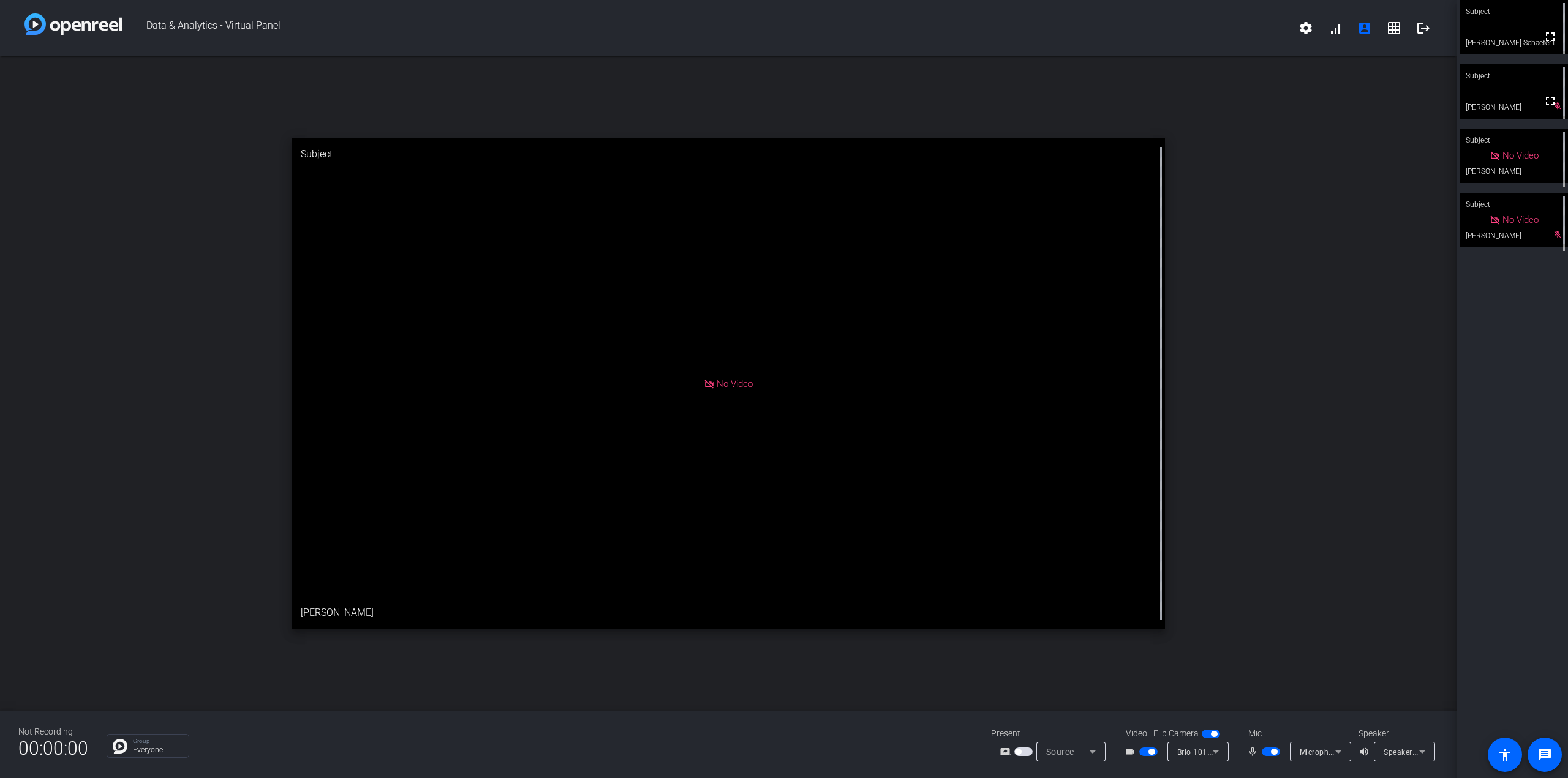
click at [1276, 754] on span "button" at bounding box center [1274, 751] width 6 height 6
click at [1150, 756] on span "button" at bounding box center [1148, 752] width 18 height 9
click at [1272, 752] on span "button" at bounding box center [1271, 752] width 18 height 9
click at [1427, 23] on mat-icon "logout" at bounding box center [1423, 28] width 15 height 15
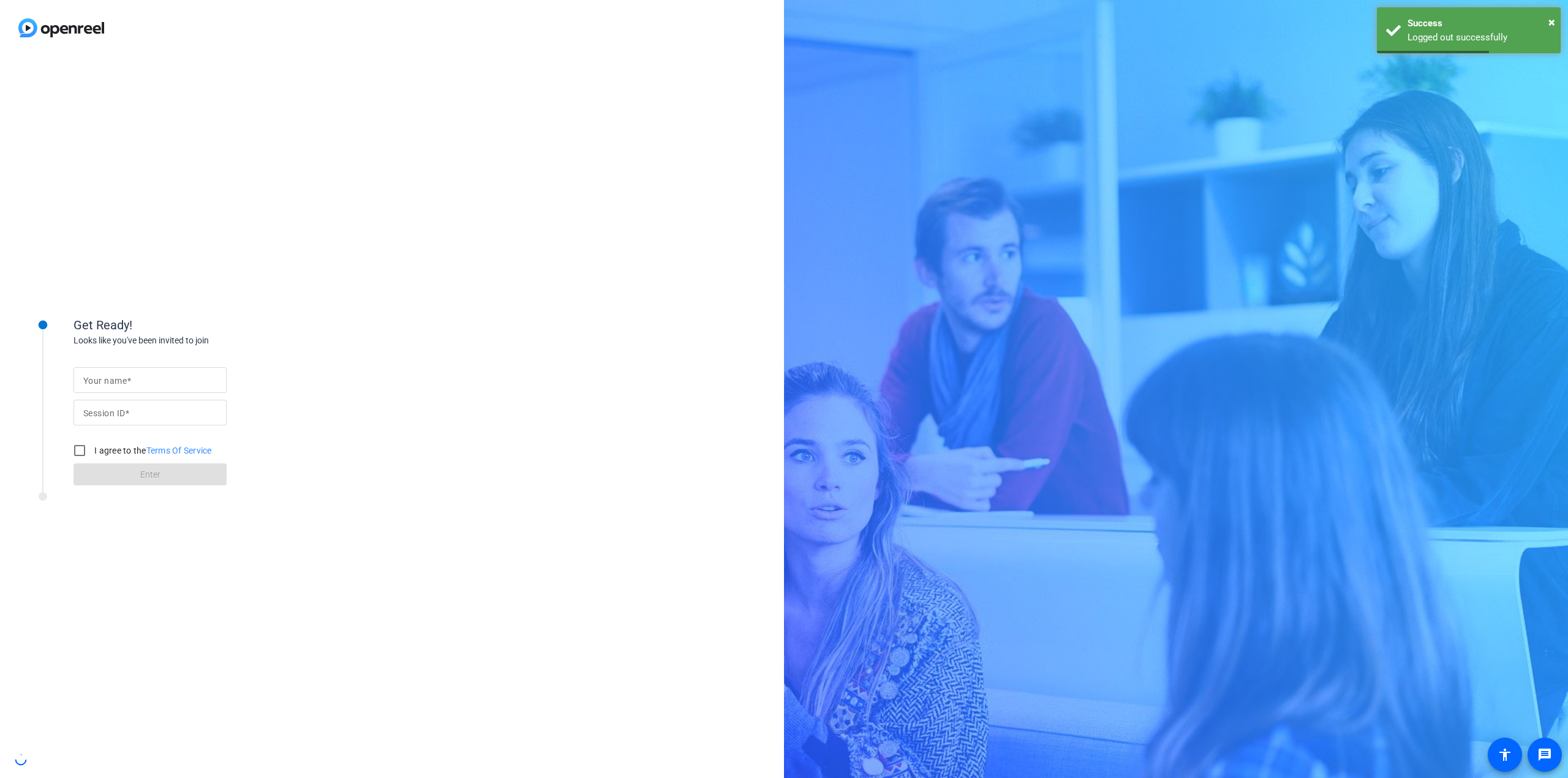
click at [597, 158] on div "Get Ready! Looks like you've been invited to join Your name Session ID I agree …" at bounding box center [392, 416] width 784 height 723
